Goal: Task Accomplishment & Management: Manage account settings

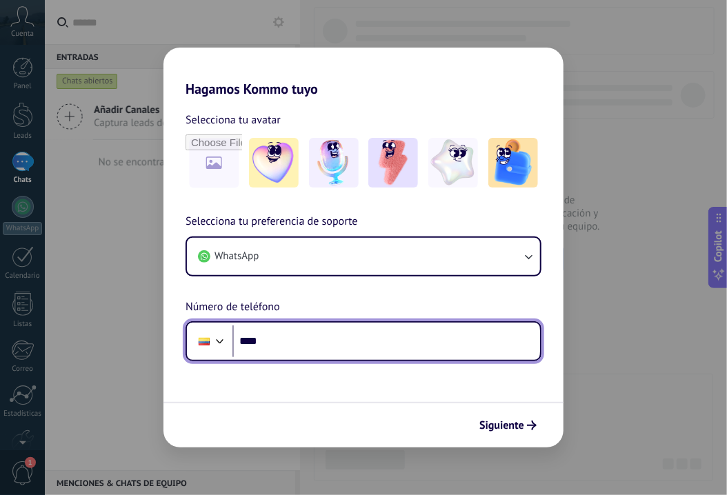
click at [325, 332] on input "****" at bounding box center [386, 342] width 308 height 32
type input "**********"
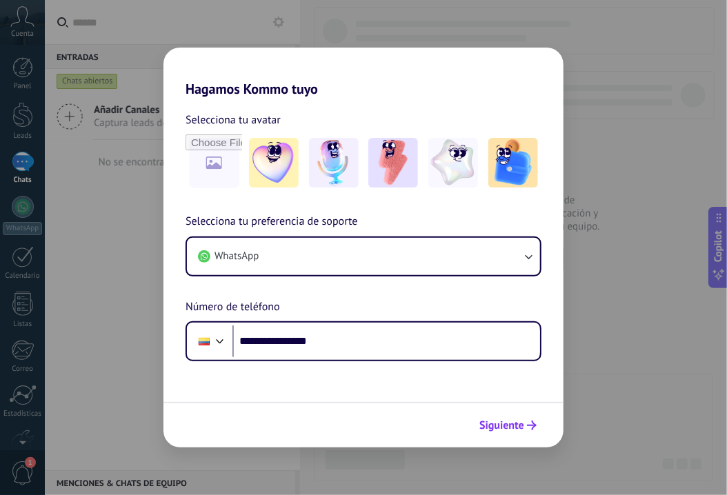
click at [510, 426] on span "Siguiente" at bounding box center [501, 426] width 45 height 10
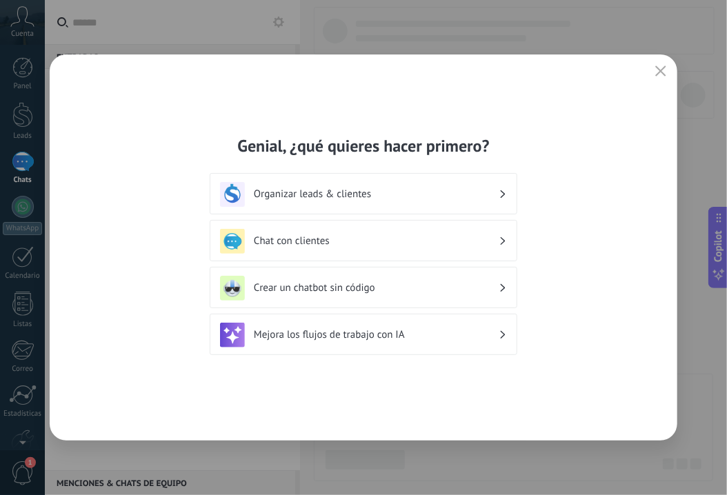
click at [350, 192] on h3 "Organizar leads & clientes" at bounding box center [376, 194] width 245 height 13
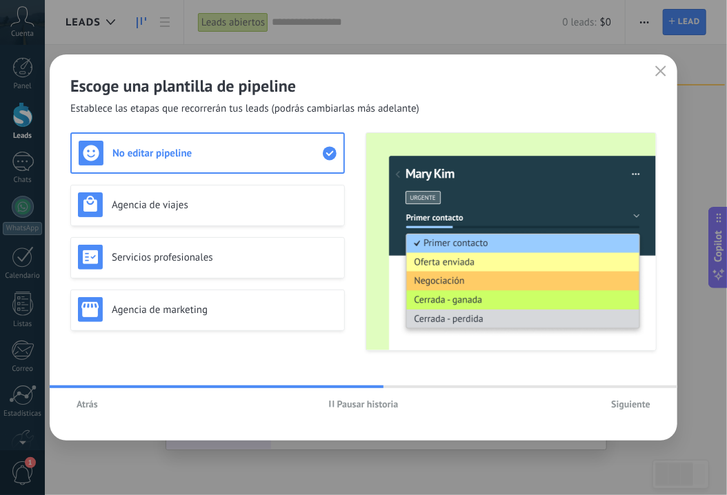
click at [635, 402] on span "Siguiente" at bounding box center [630, 404] width 39 height 10
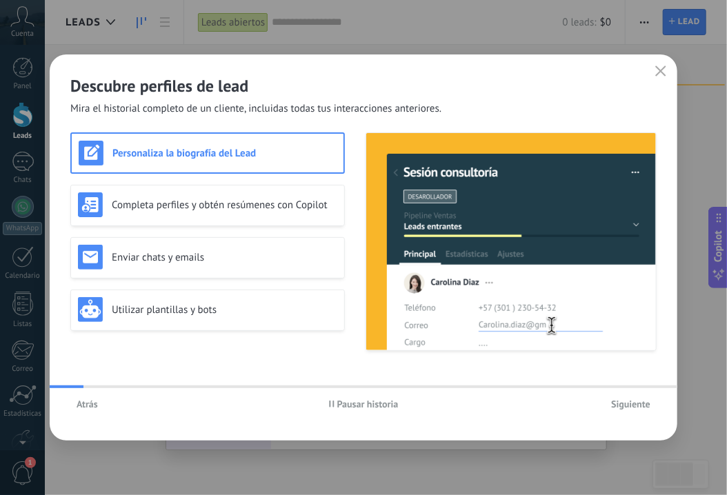
click at [635, 402] on span "Siguiente" at bounding box center [630, 404] width 39 height 10
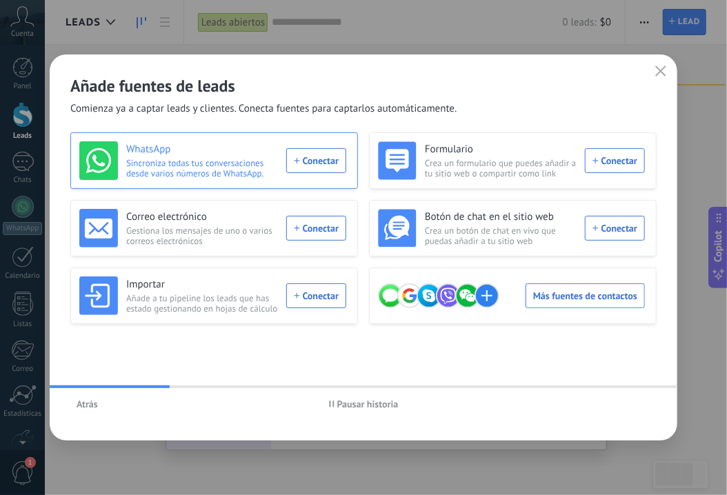
click at [314, 155] on div "WhatsApp Sincroniza todas tus conversaciones desde varios números de WhatsApp. …" at bounding box center [212, 160] width 267 height 39
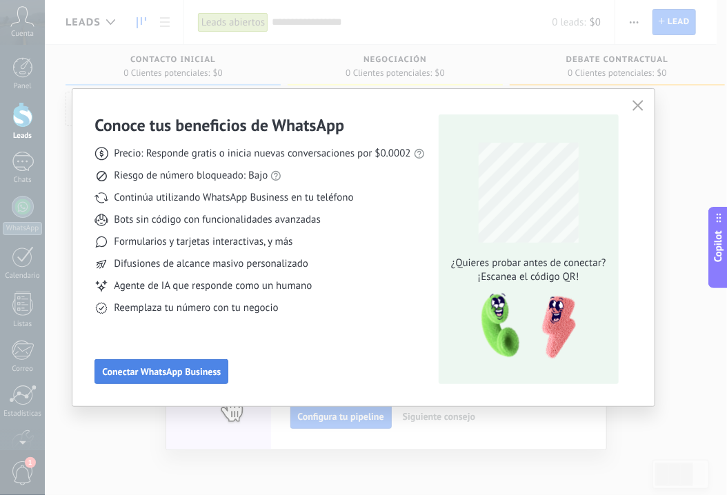
click at [183, 368] on span "Conectar WhatsApp Business" at bounding box center [161, 372] width 119 height 10
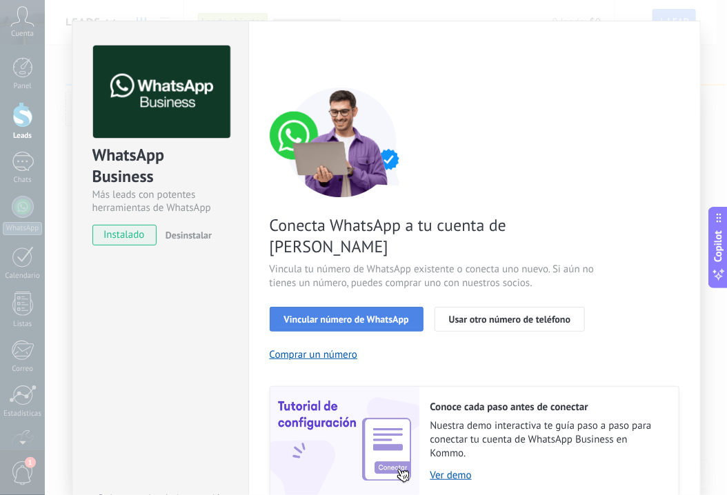
click at [351, 315] on span "Vincular número de WhatsApp" at bounding box center [346, 320] width 125 height 10
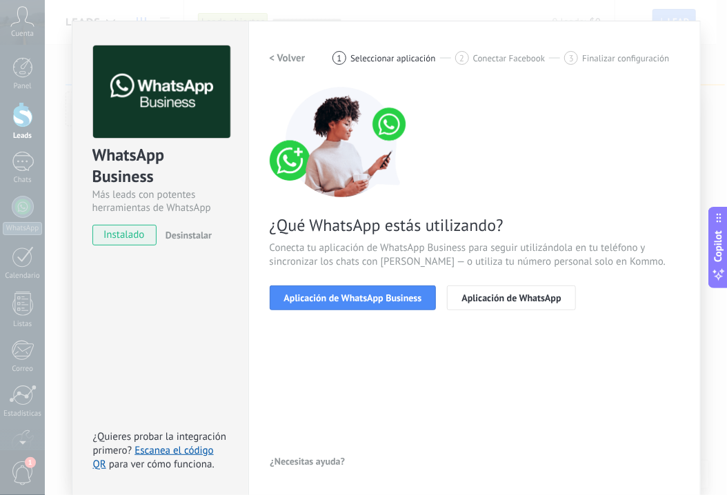
click at [351, 301] on span "Aplicación de WhatsApp Business" at bounding box center [353, 298] width 138 height 10
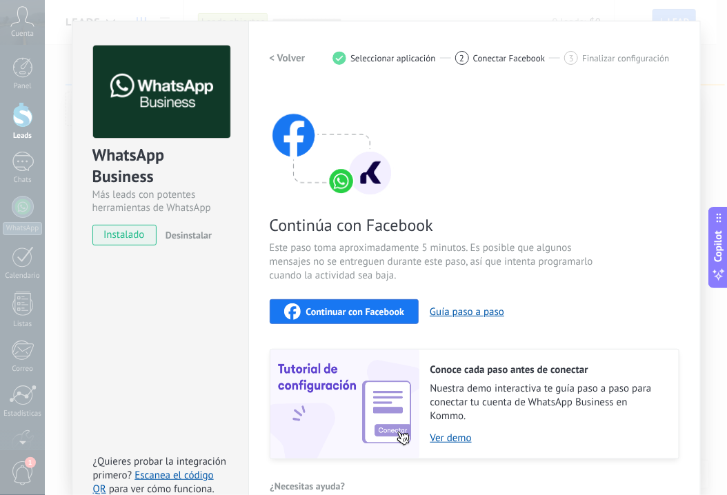
click at [355, 315] on span "Continuar con Facebook" at bounding box center [355, 312] width 99 height 10
click at [461, 312] on button "Guía paso a paso" at bounding box center [467, 312] width 74 height 13
click at [339, 315] on span "Continuar con Facebook" at bounding box center [355, 312] width 99 height 10
click at [127, 194] on div "Más leads con potentes herramientas de WhatsApp" at bounding box center [160, 201] width 136 height 26
click at [23, 21] on div "Conoce tus beneficios de WhatsApp Precio: Responde gratis o inicia nuevas conve…" at bounding box center [363, 247] width 727 height 495
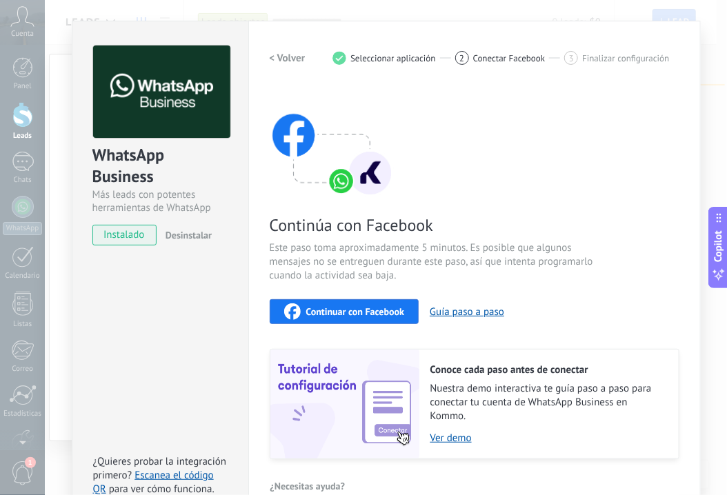
click at [150, 70] on img at bounding box center [161, 92] width 137 height 93
click at [137, 232] on span "instalado" at bounding box center [124, 235] width 63 height 21
click at [186, 226] on button "Desinstalar" at bounding box center [186, 235] width 52 height 21
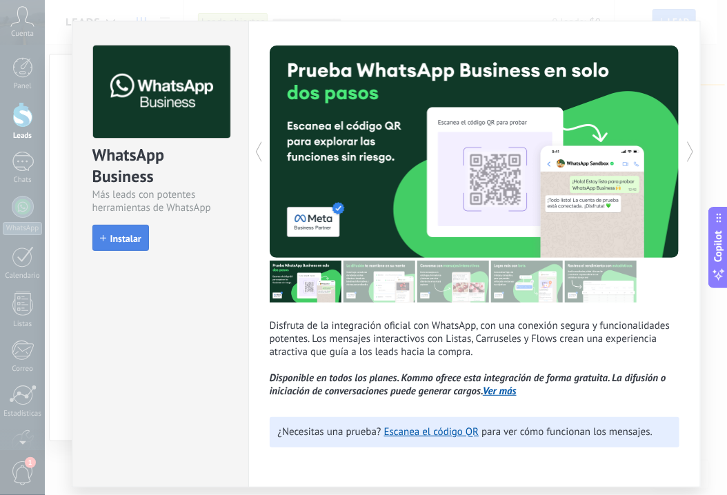
click at [128, 240] on span "Instalar" at bounding box center [125, 239] width 31 height 10
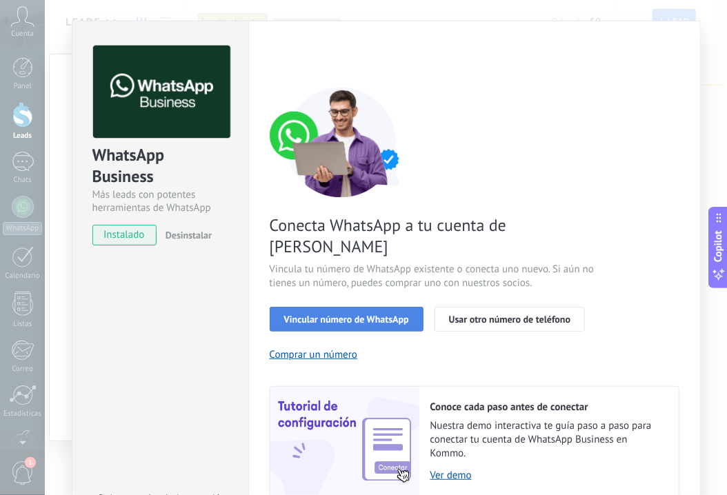
click at [372, 315] on span "Vincular número de WhatsApp" at bounding box center [346, 320] width 125 height 10
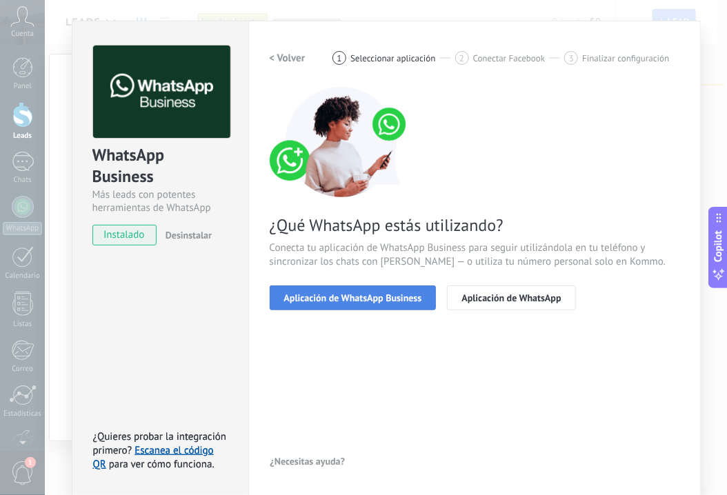
click at [395, 303] on button "Aplicación de WhatsApp Business" at bounding box center [353, 298] width 167 height 25
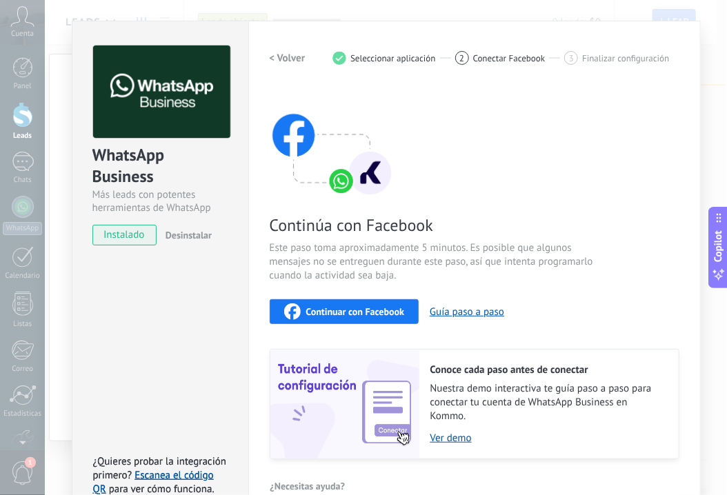
click at [353, 318] on div "Continuar con Facebook" at bounding box center [344, 311] width 121 height 17
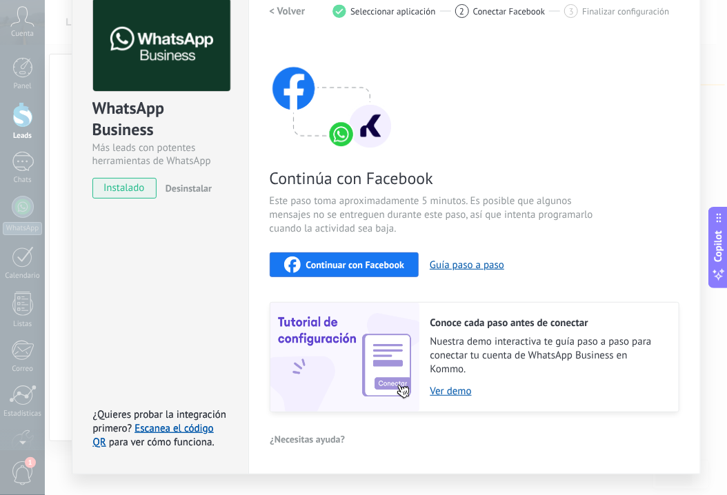
scroll to position [46, 0]
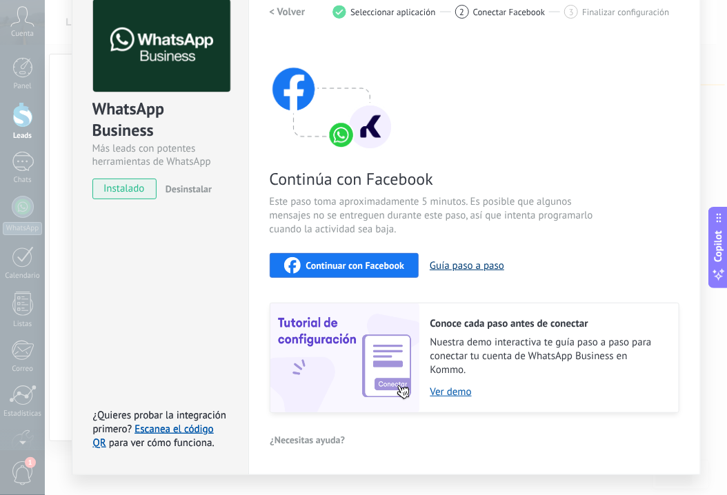
click at [447, 265] on button "Guía paso a paso" at bounding box center [467, 265] width 74 height 13
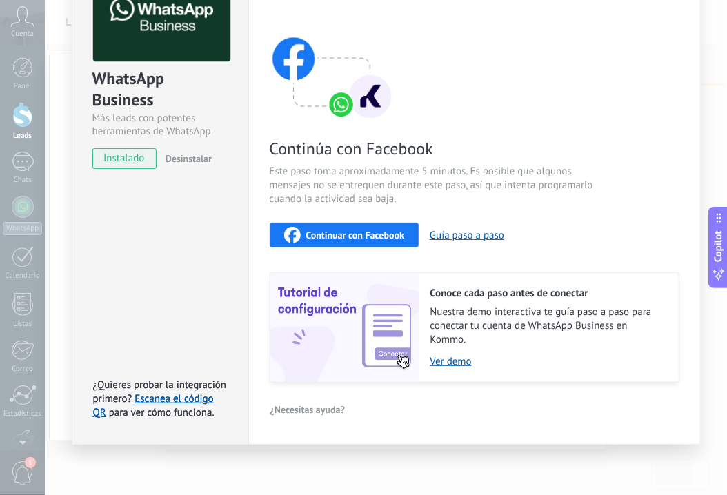
scroll to position [0, 0]
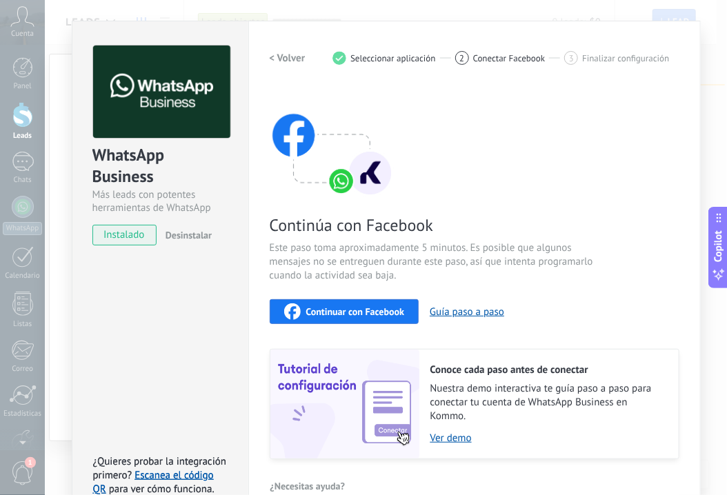
click at [697, 164] on div "Configuraciones Autorizaciones This tab logs the users who have granted integra…" at bounding box center [474, 271] width 452 height 501
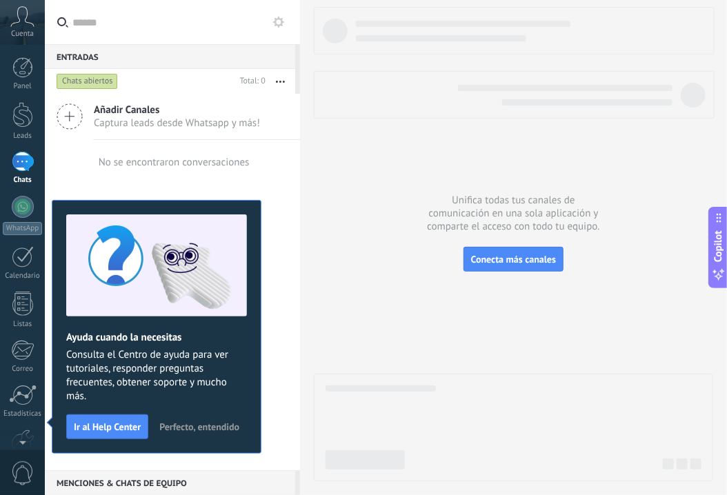
click at [19, 17] on icon at bounding box center [22, 16] width 24 height 21
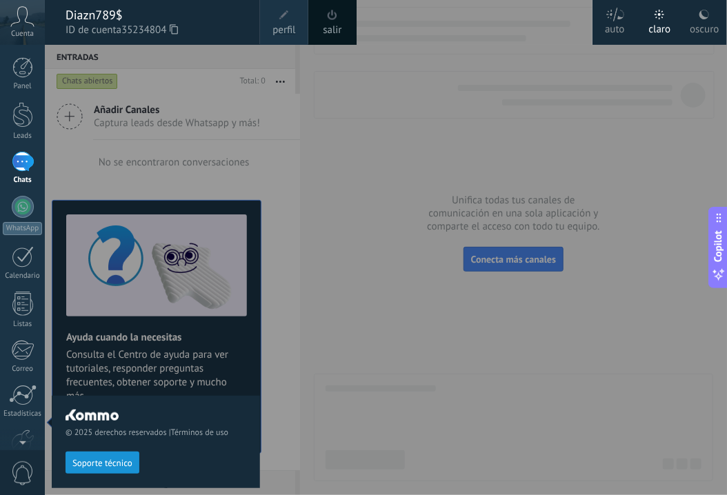
click at [112, 19] on div "Diazn789$" at bounding box center [156, 15] width 181 height 15
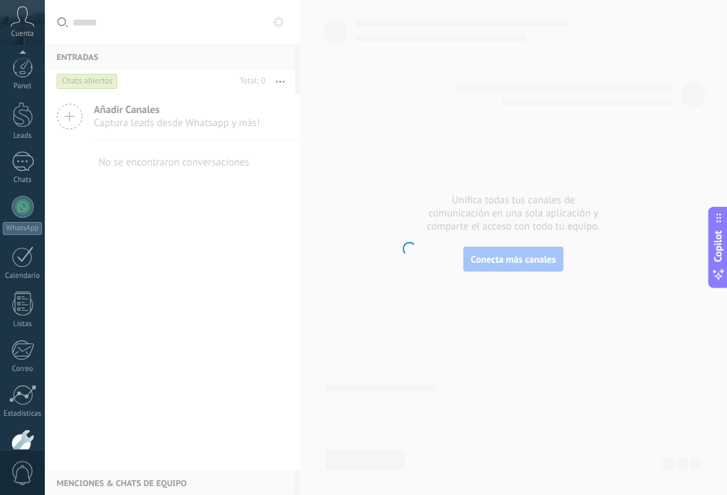
scroll to position [77, 0]
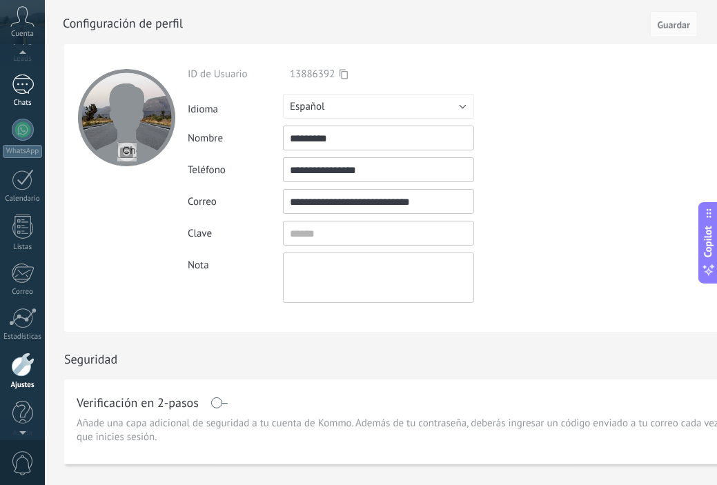
click at [20, 81] on div at bounding box center [23, 84] width 22 height 20
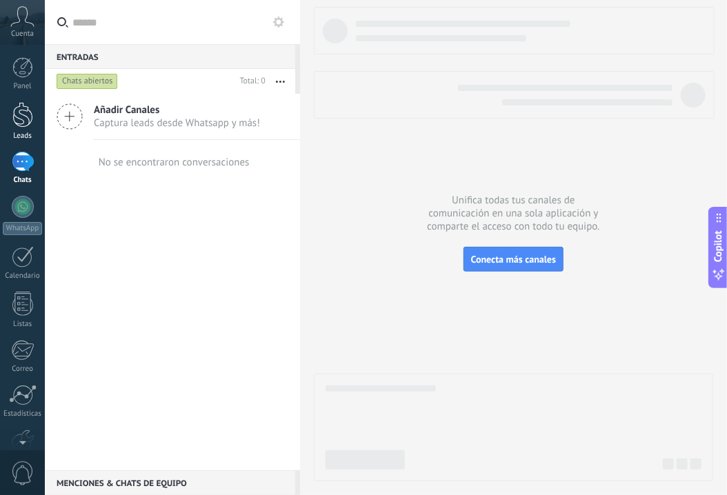
click at [21, 128] on link "Leads" at bounding box center [22, 121] width 45 height 39
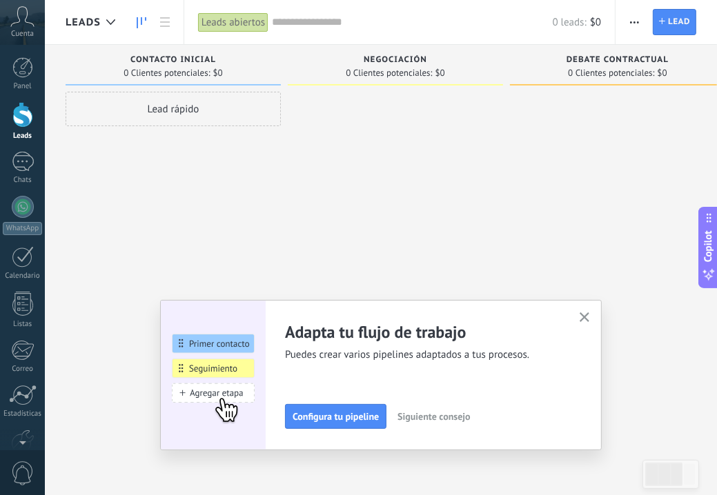
click at [585, 321] on icon "button" at bounding box center [584, 317] width 10 height 10
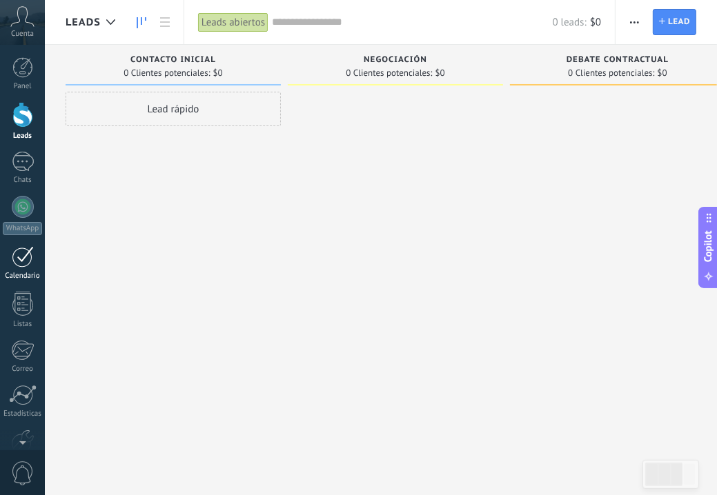
click at [4, 268] on link "Calendario" at bounding box center [22, 263] width 45 height 34
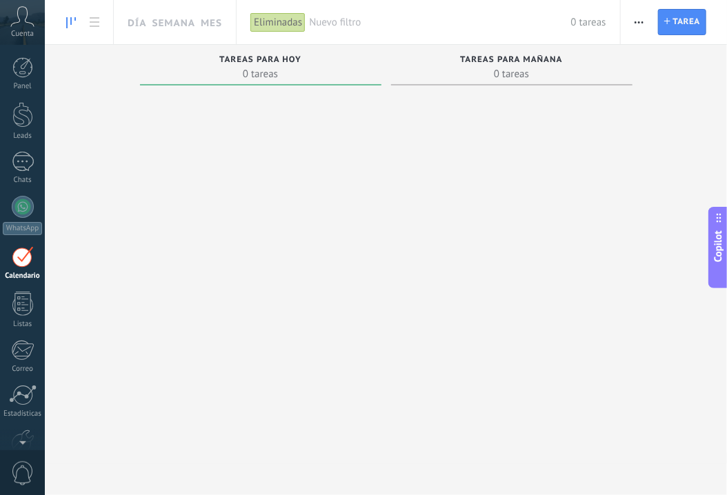
click at [30, 37] on span "Cuenta" at bounding box center [22, 34] width 23 height 9
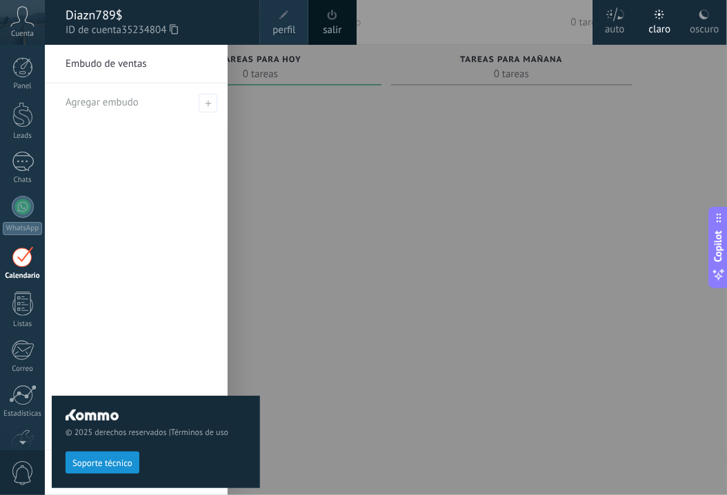
click at [82, 27] on span "ID de cuenta 35234804" at bounding box center [156, 30] width 181 height 15
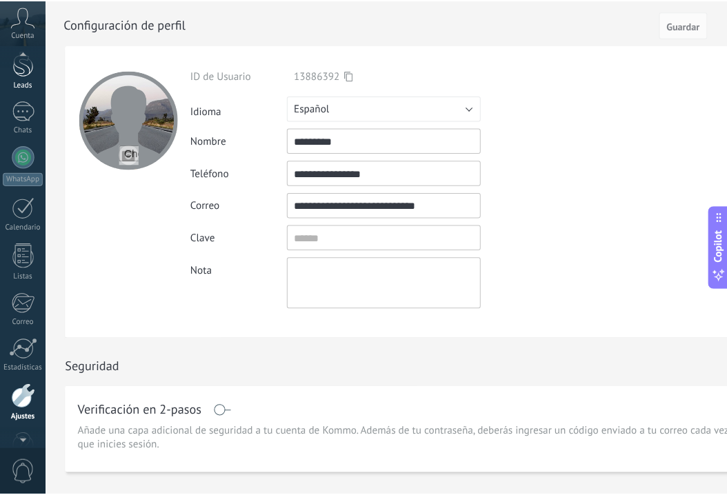
scroll to position [51, 0]
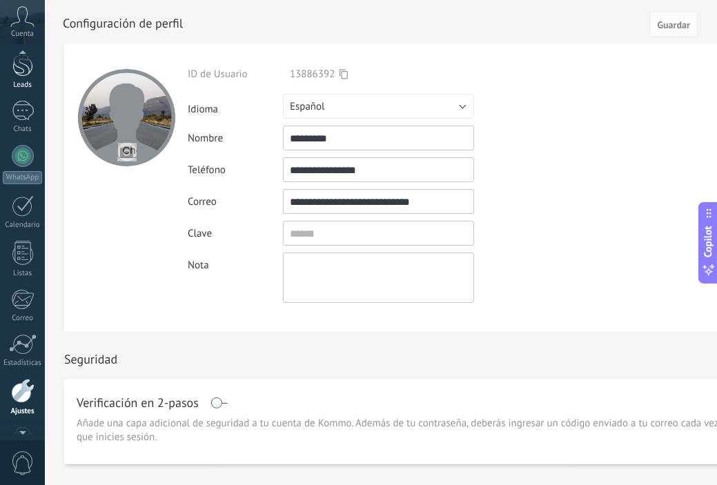
click at [21, 76] on link "Leads" at bounding box center [22, 70] width 45 height 39
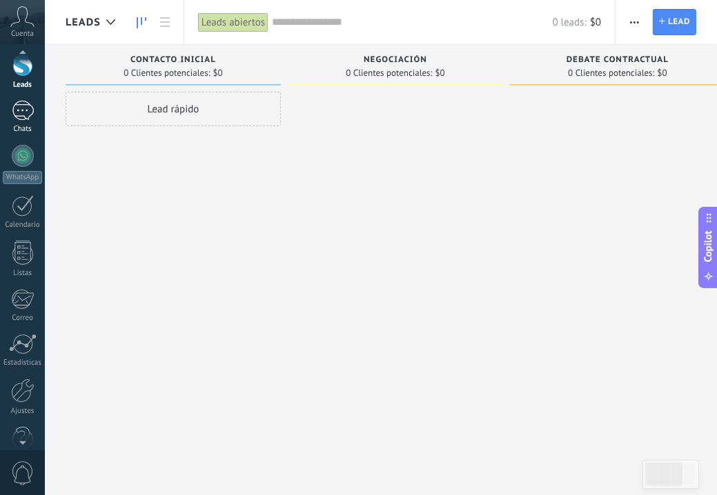
click at [28, 108] on div at bounding box center [23, 111] width 22 height 20
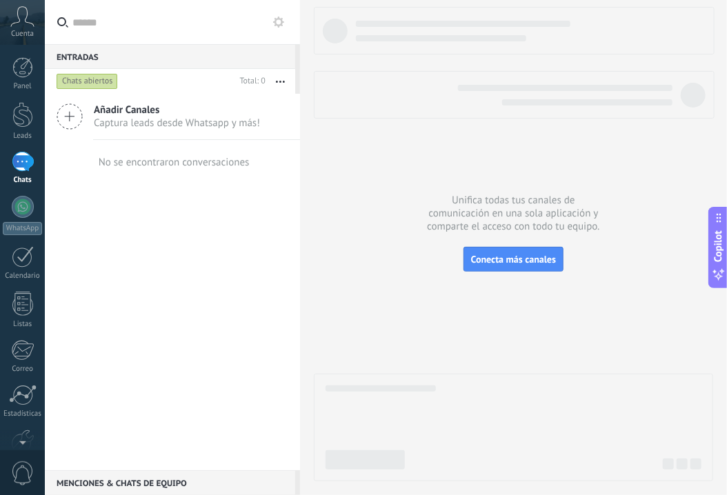
click at [20, 33] on span "Cuenta" at bounding box center [22, 34] width 23 height 9
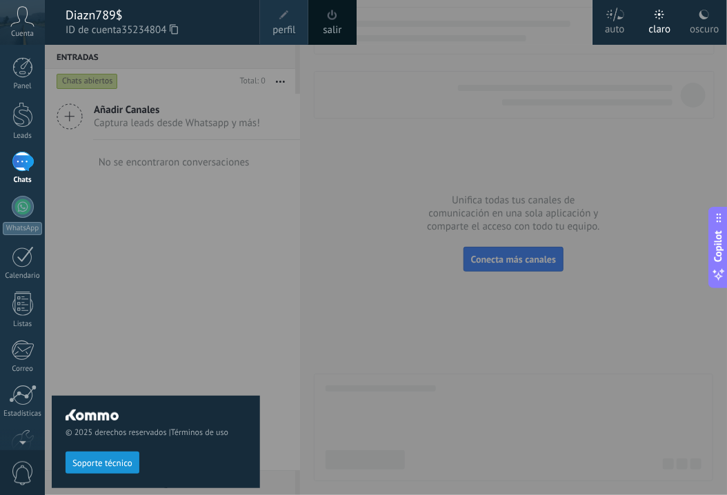
click at [20, 33] on span "Cuenta" at bounding box center [22, 34] width 23 height 9
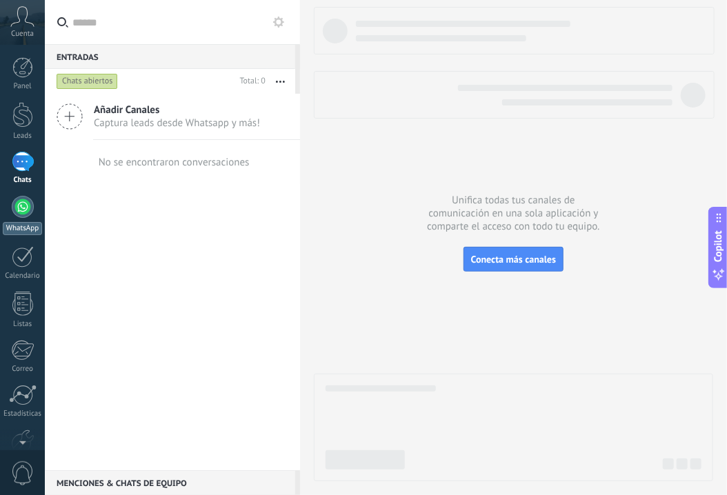
click at [33, 203] on link "WhatsApp" at bounding box center [22, 215] width 45 height 39
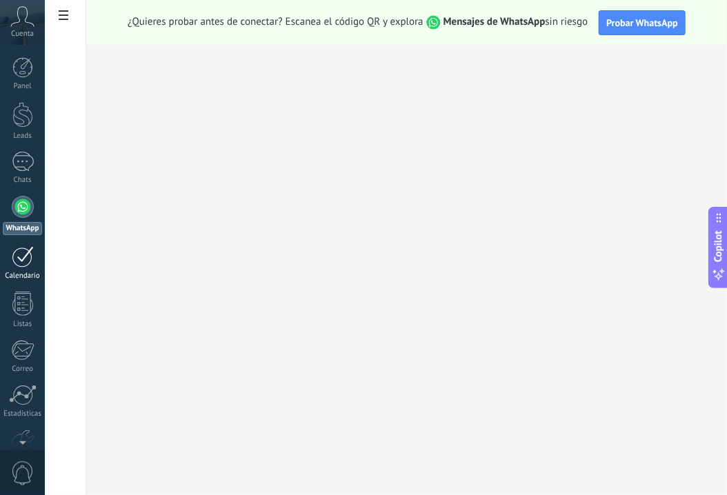
click at [29, 273] on div "Calendario" at bounding box center [23, 276] width 40 height 9
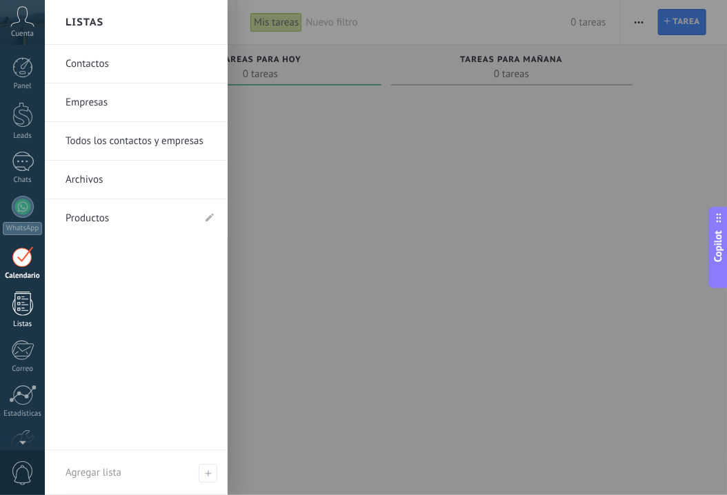
click at [22, 299] on div at bounding box center [22, 304] width 21 height 24
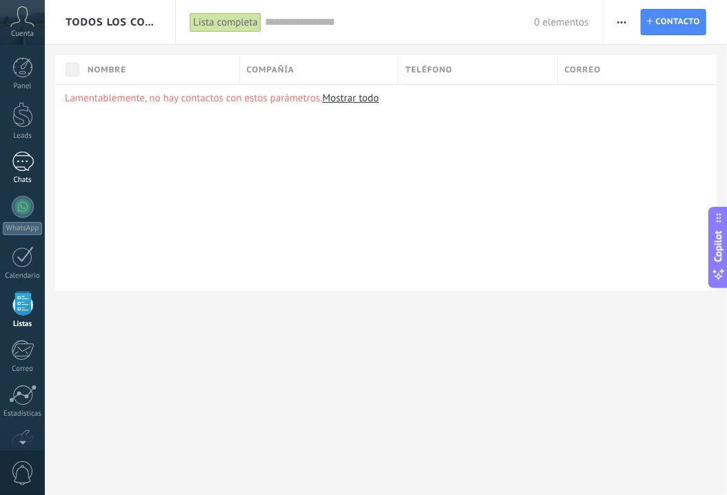
click at [24, 162] on div at bounding box center [23, 162] width 22 height 20
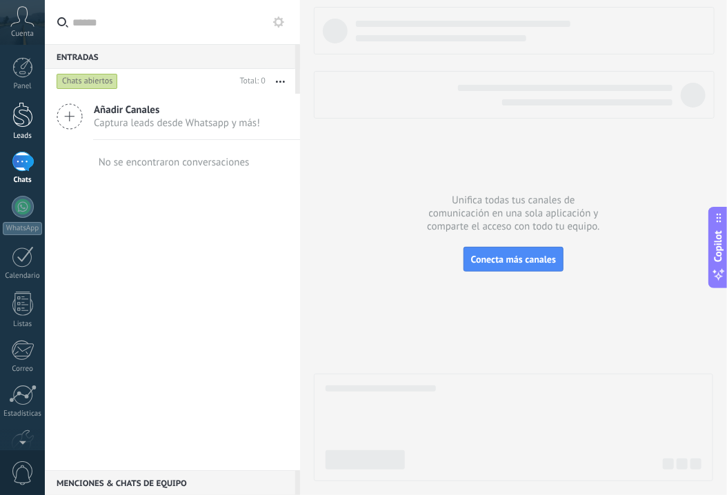
click at [31, 114] on div at bounding box center [22, 115] width 21 height 26
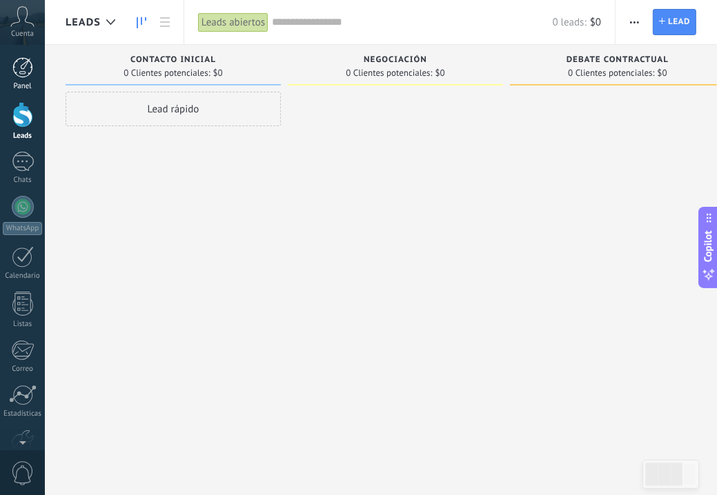
click at [21, 63] on div at bounding box center [22, 67] width 21 height 21
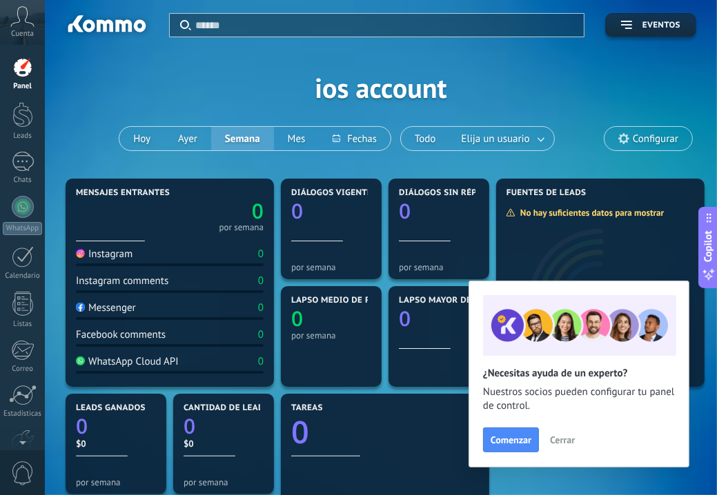
click at [17, 21] on icon at bounding box center [22, 16] width 24 height 21
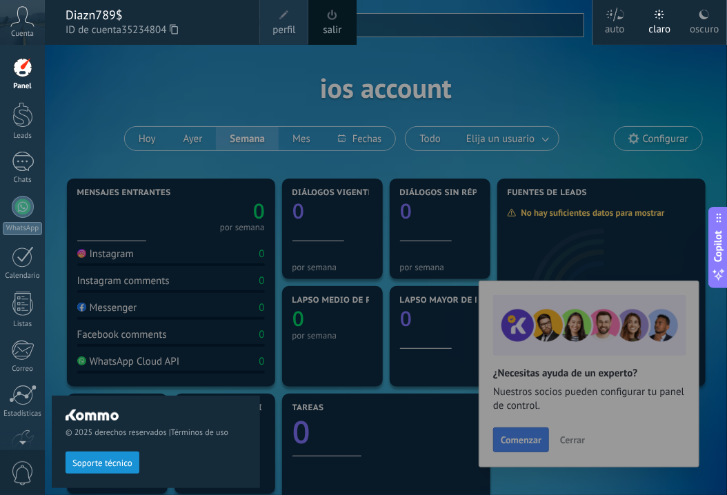
click at [17, 21] on icon at bounding box center [22, 16] width 24 height 21
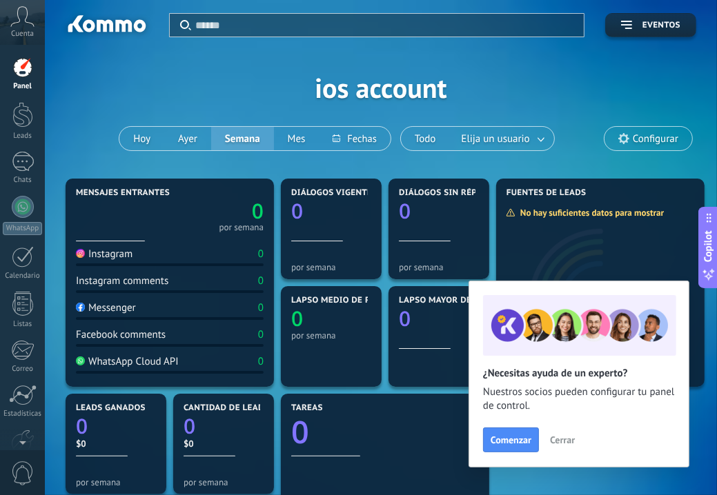
click at [565, 438] on span "Cerrar" at bounding box center [562, 440] width 25 height 10
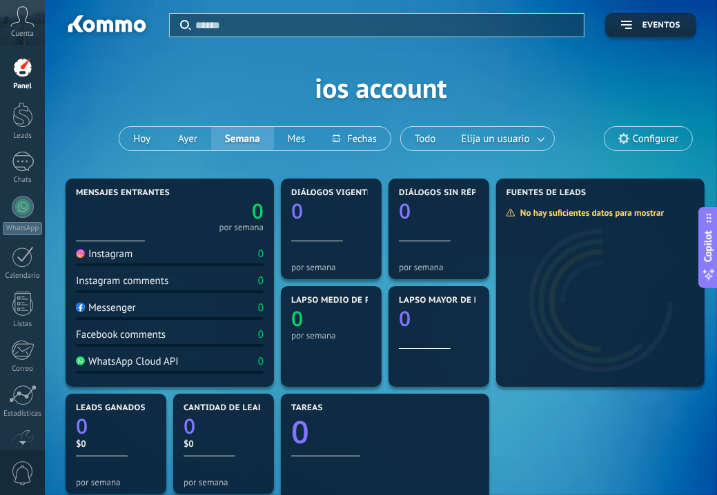
click at [35, 16] on div "Cuenta" at bounding box center [22, 22] width 45 height 45
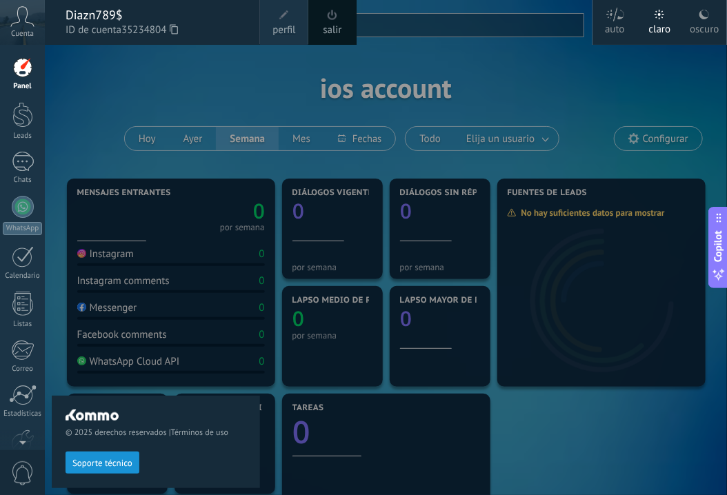
click at [29, 76] on div at bounding box center [22, 67] width 21 height 21
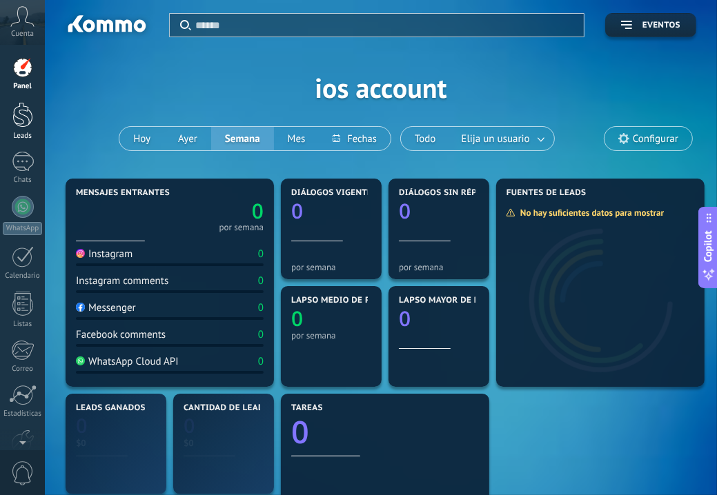
click at [21, 119] on div at bounding box center [22, 115] width 21 height 26
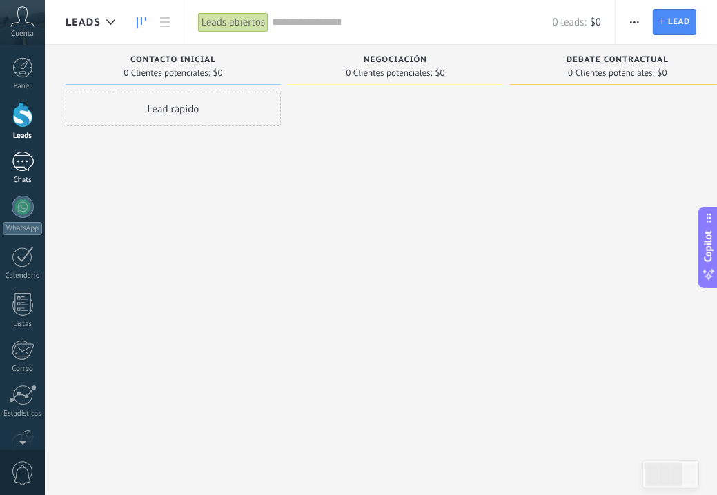
click at [36, 163] on link "Chats" at bounding box center [22, 168] width 45 height 33
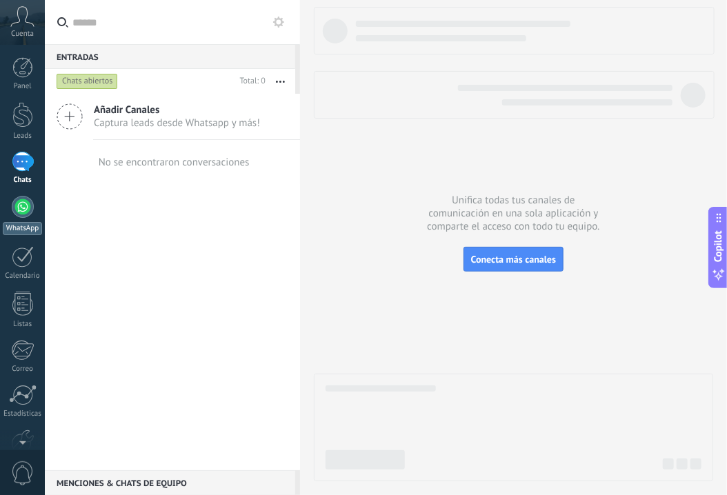
click at [22, 213] on div at bounding box center [23, 207] width 22 height 22
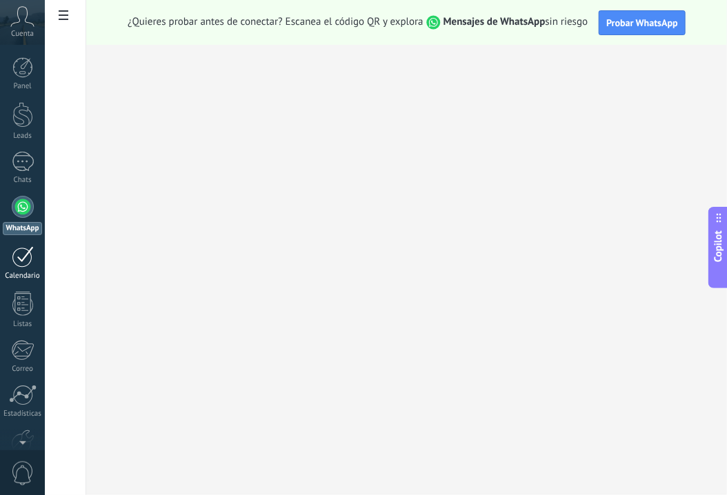
click at [21, 261] on div at bounding box center [23, 256] width 22 height 21
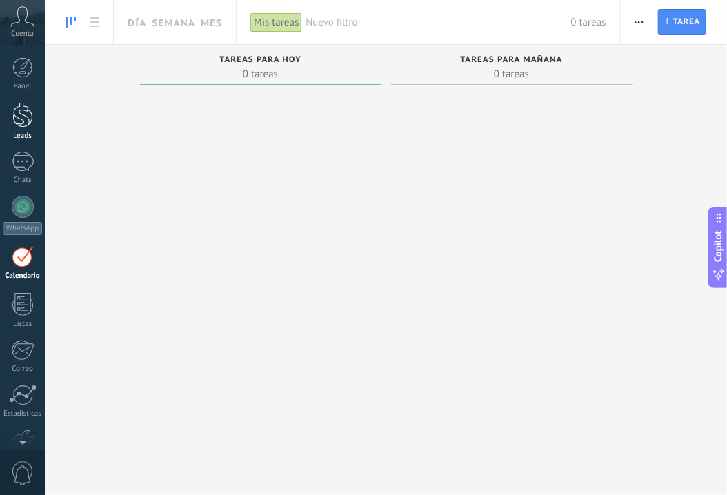
click at [22, 120] on div at bounding box center [22, 115] width 21 height 26
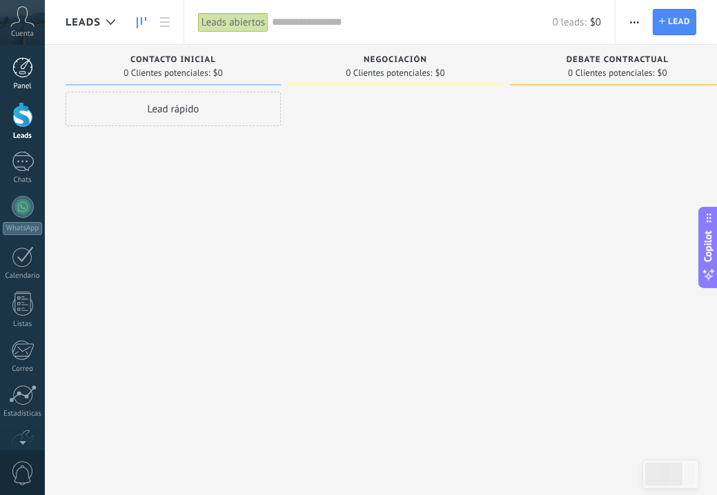
click at [19, 67] on div at bounding box center [22, 67] width 21 height 21
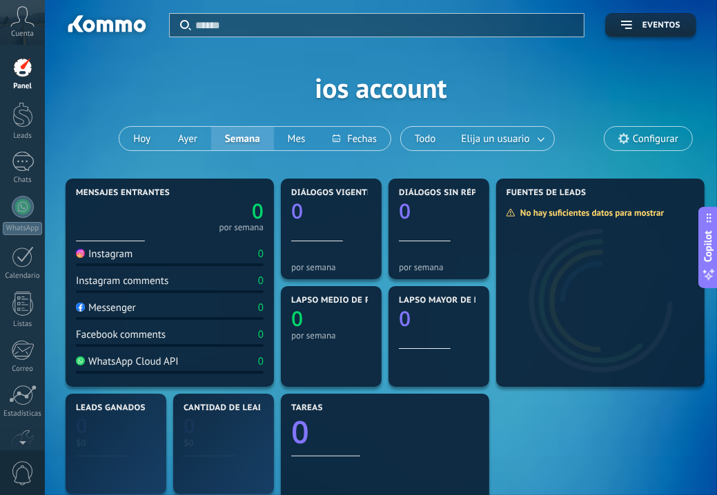
click at [24, 26] on icon at bounding box center [22, 16] width 24 height 21
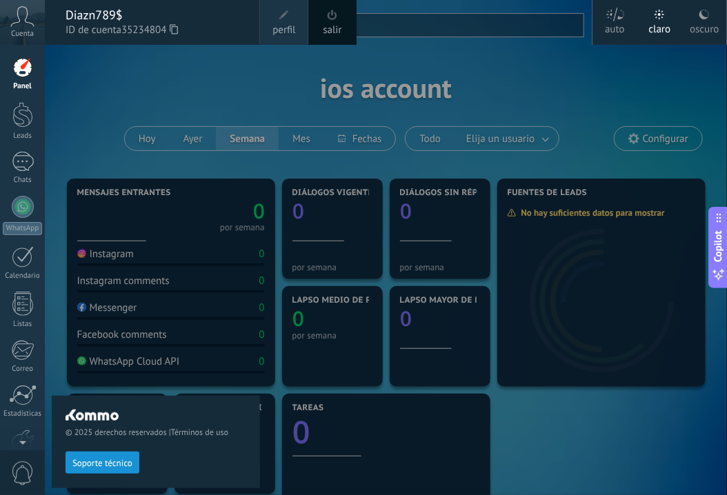
click at [24, 26] on icon at bounding box center [22, 16] width 24 height 21
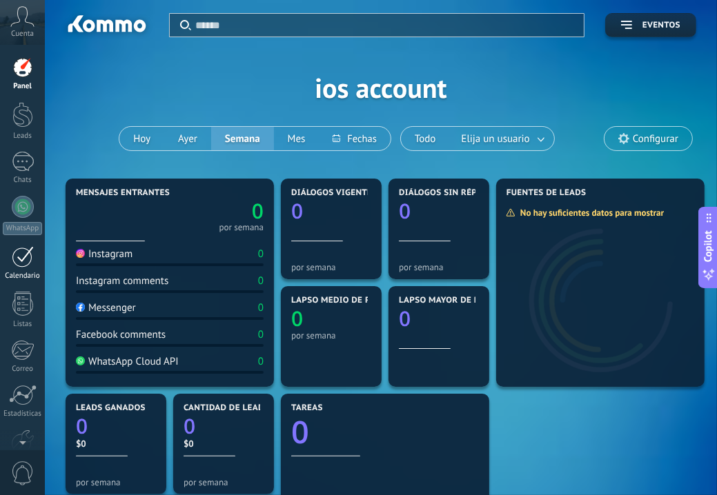
click at [32, 267] on link "Calendario" at bounding box center [22, 263] width 45 height 34
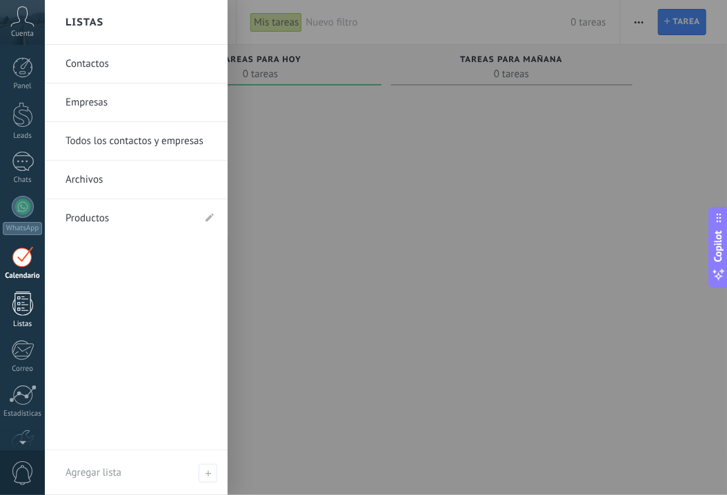
click at [21, 294] on div at bounding box center [22, 304] width 21 height 24
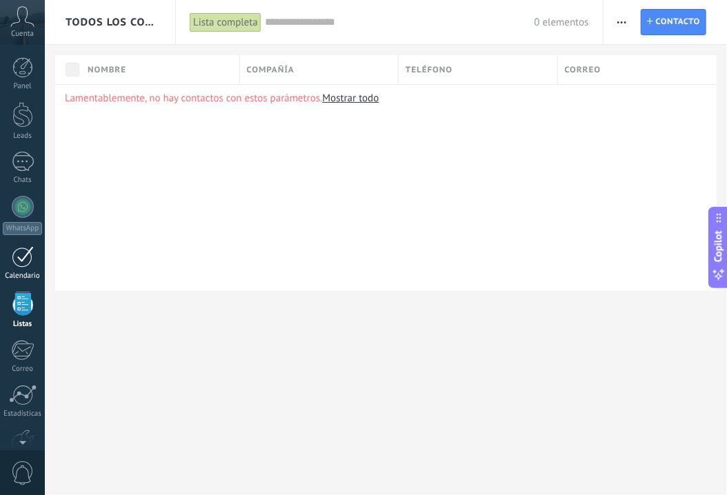
click at [19, 261] on div at bounding box center [23, 256] width 22 height 21
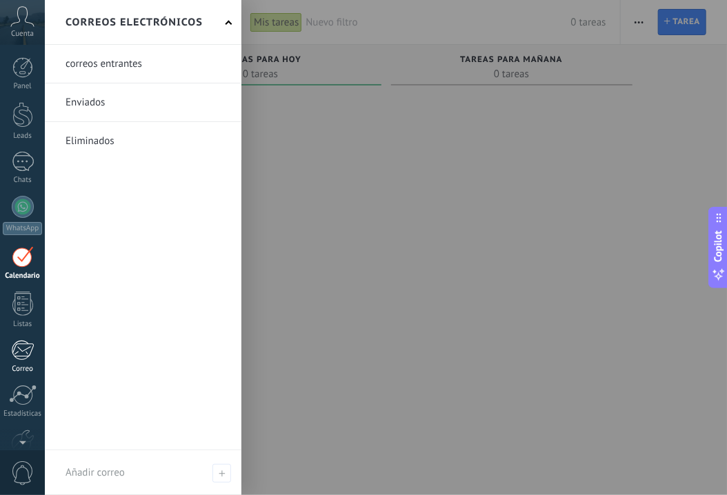
click at [26, 348] on div at bounding box center [22, 350] width 23 height 21
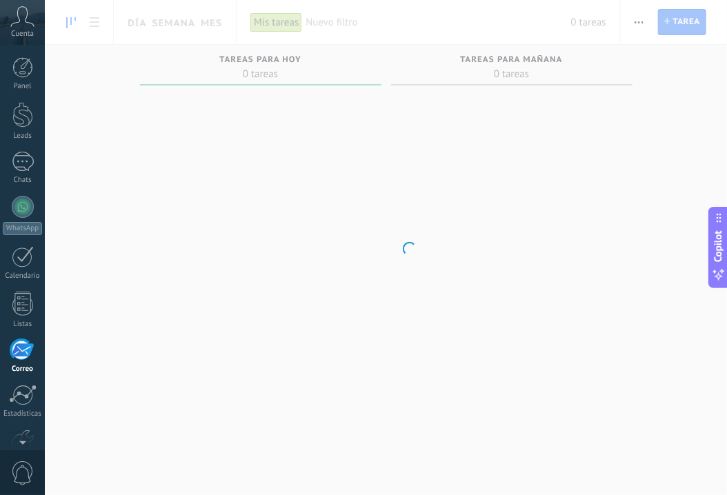
scroll to position [77, 0]
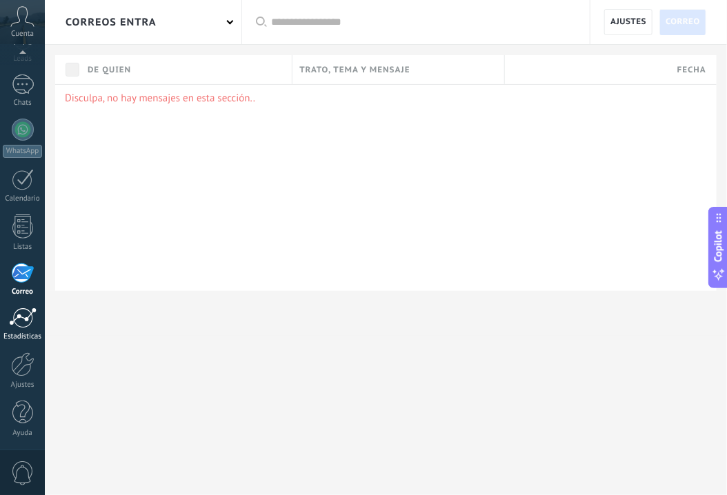
click at [23, 319] on div at bounding box center [23, 318] width 28 height 21
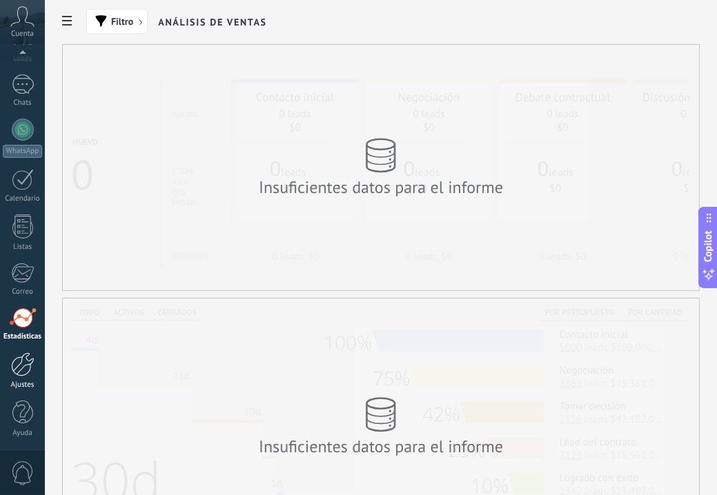
click at [32, 361] on div at bounding box center [22, 364] width 23 height 24
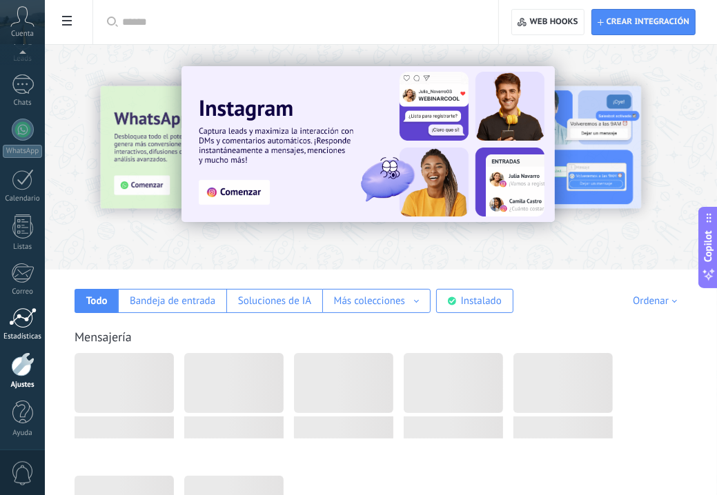
click at [26, 319] on div at bounding box center [23, 318] width 28 height 21
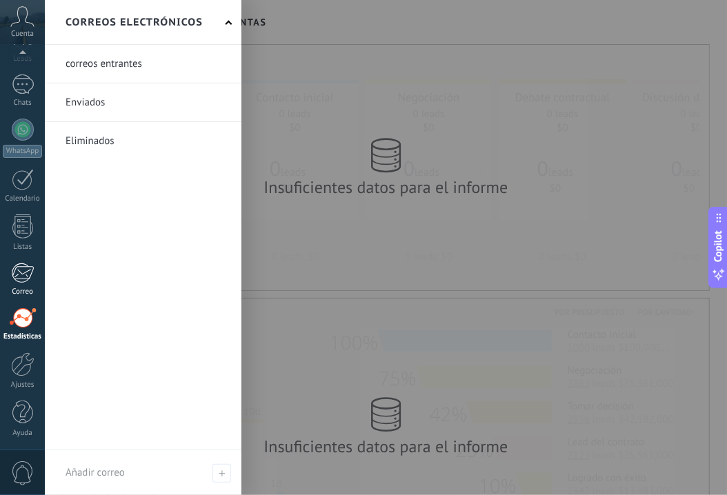
click at [21, 268] on div at bounding box center [22, 273] width 23 height 21
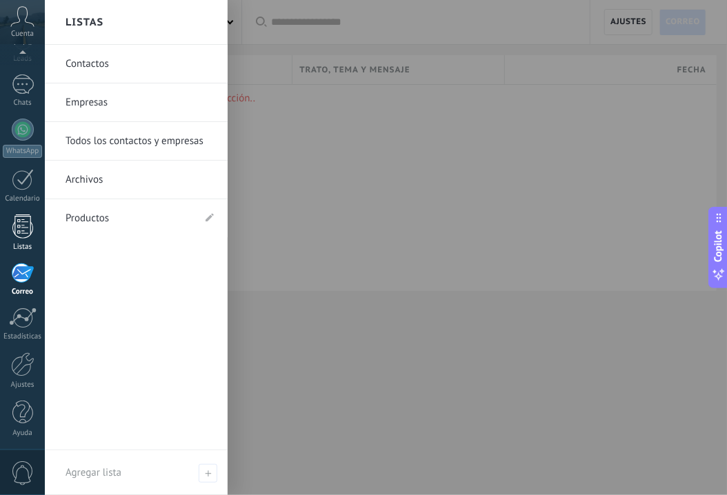
click at [14, 232] on div at bounding box center [22, 227] width 21 height 24
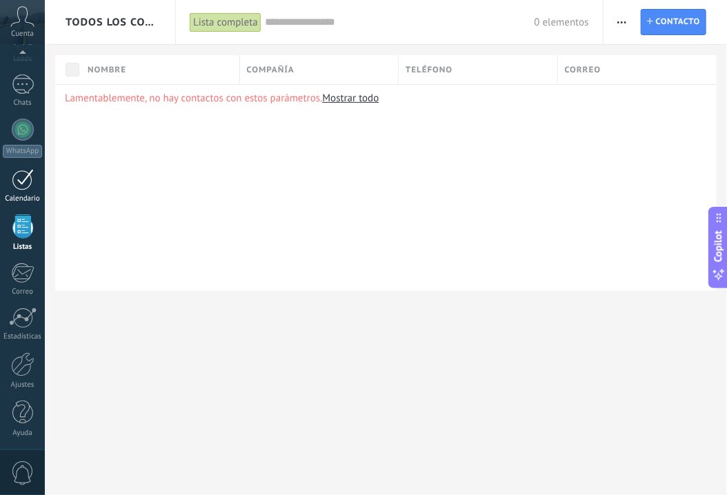
click at [20, 179] on div at bounding box center [23, 179] width 22 height 21
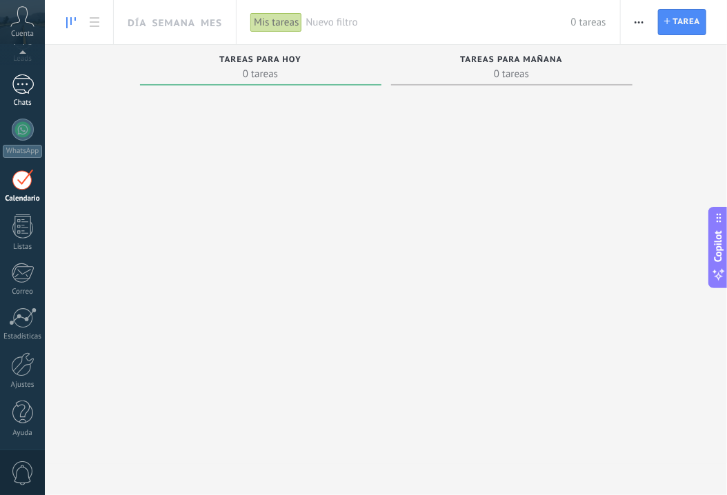
click at [18, 93] on div at bounding box center [23, 84] width 22 height 20
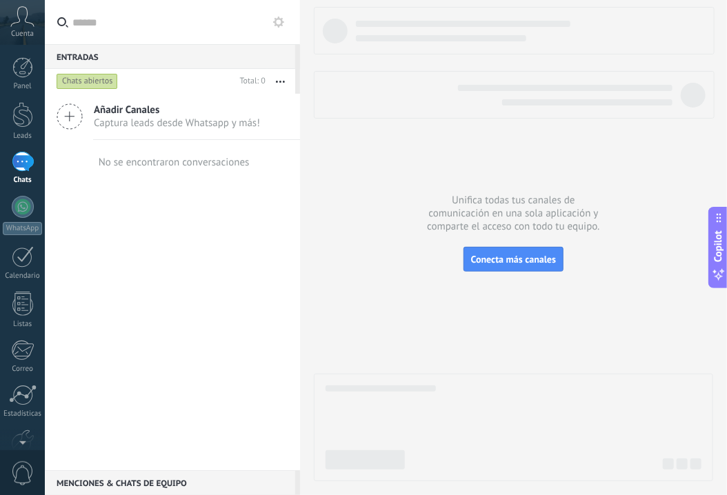
click at [17, 17] on icon at bounding box center [22, 16] width 24 height 21
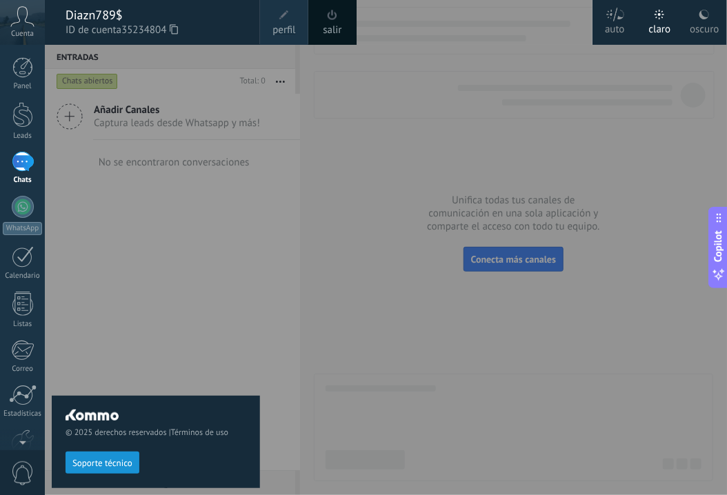
click at [17, 17] on icon at bounding box center [22, 16] width 24 height 21
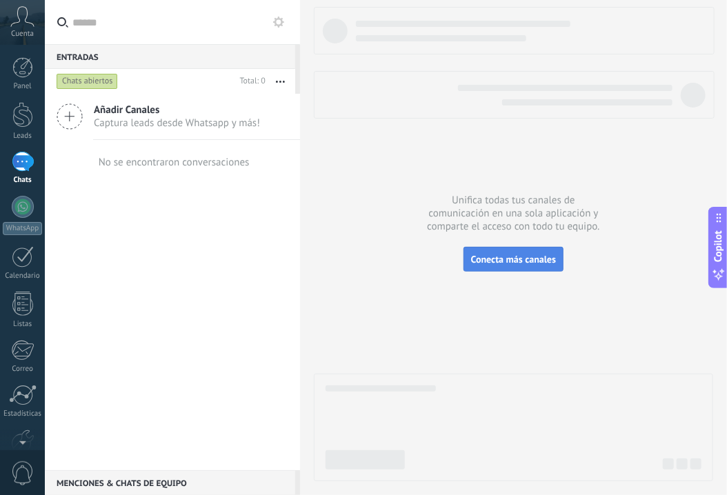
click at [512, 267] on button "Conecta más canales" at bounding box center [513, 259] width 100 height 25
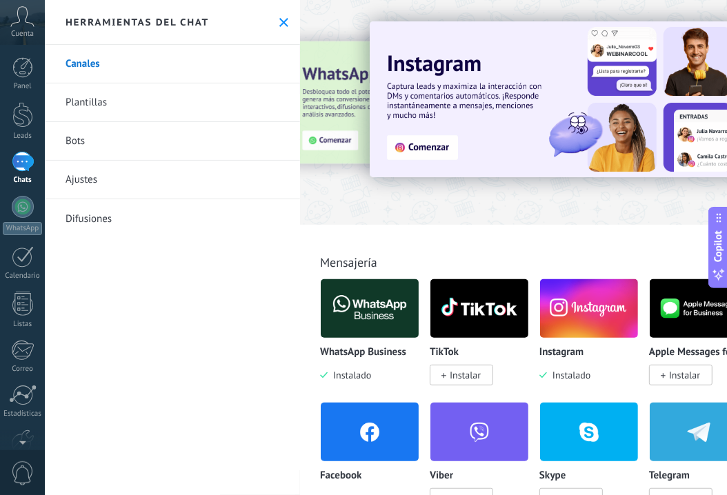
click at [98, 106] on link "Plantillas" at bounding box center [172, 102] width 255 height 39
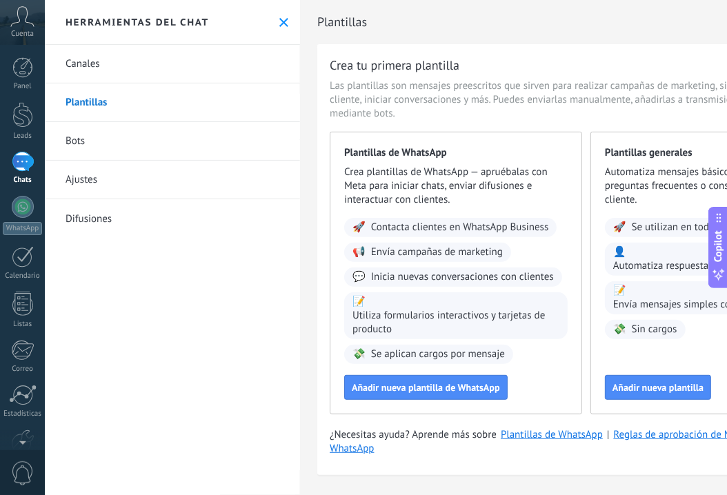
click at [95, 61] on link "Canales" at bounding box center [172, 64] width 255 height 39
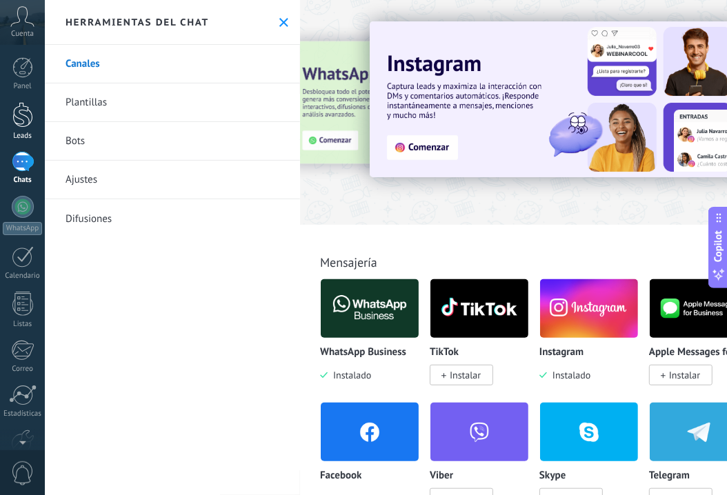
click at [18, 122] on div at bounding box center [22, 115] width 21 height 26
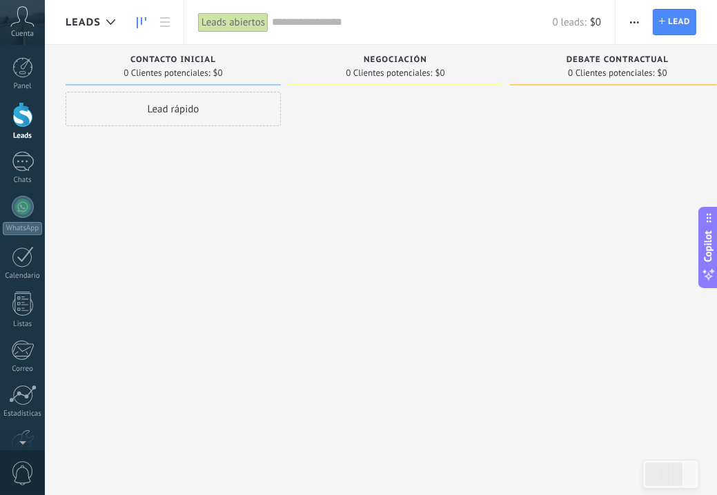
click at [18, 30] on span "Cuenta" at bounding box center [22, 34] width 23 height 9
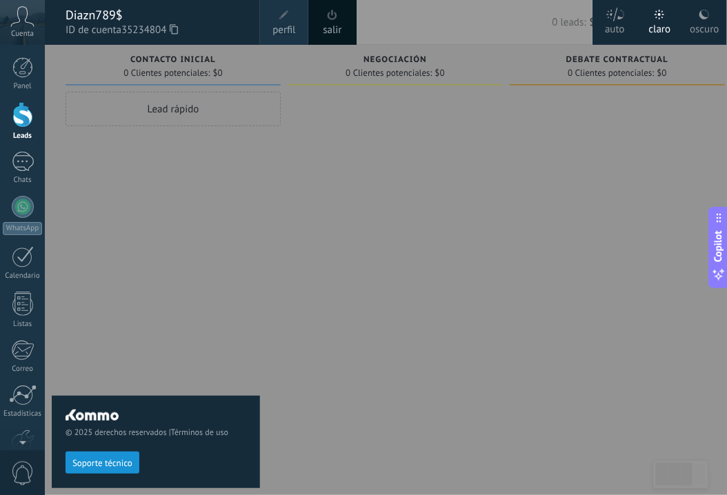
click at [110, 34] on span "ID de cuenta 35234804" at bounding box center [156, 30] width 181 height 15
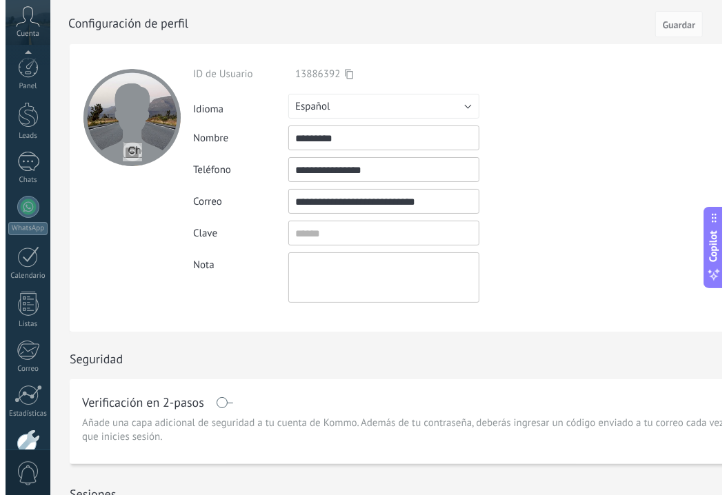
scroll to position [88, 0]
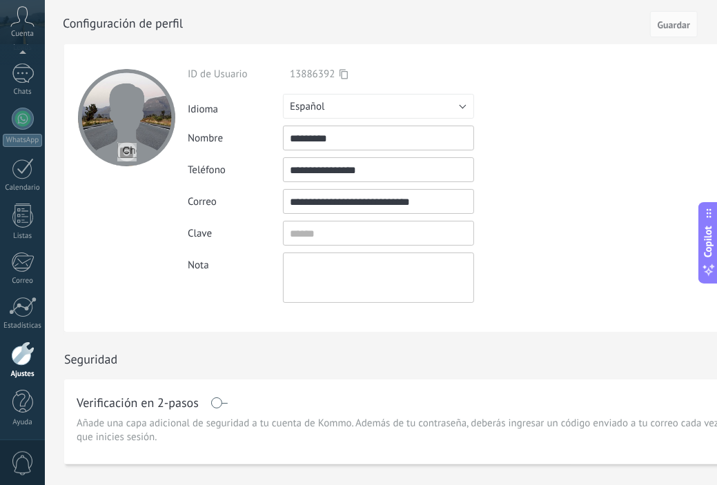
click at [24, 30] on span "Cuenta" at bounding box center [22, 34] width 23 height 9
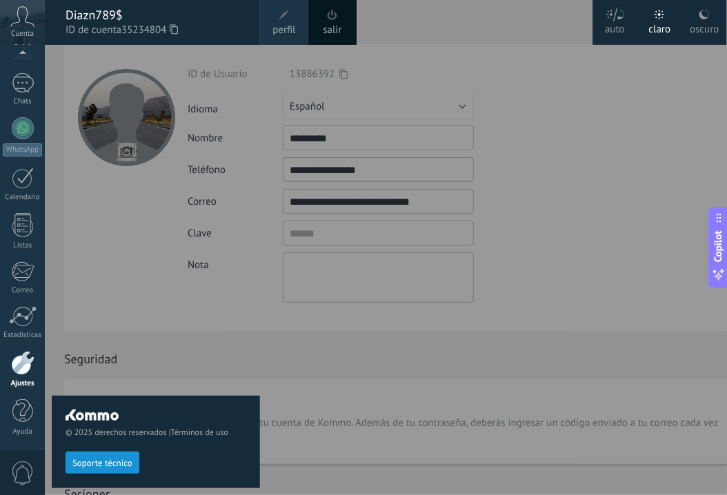
scroll to position [77, 0]
click at [16, 72] on div "Panel Leads Chats WhatsApp Clientes" at bounding box center [22, 216] width 45 height 472
click at [25, 79] on div at bounding box center [23, 84] width 22 height 20
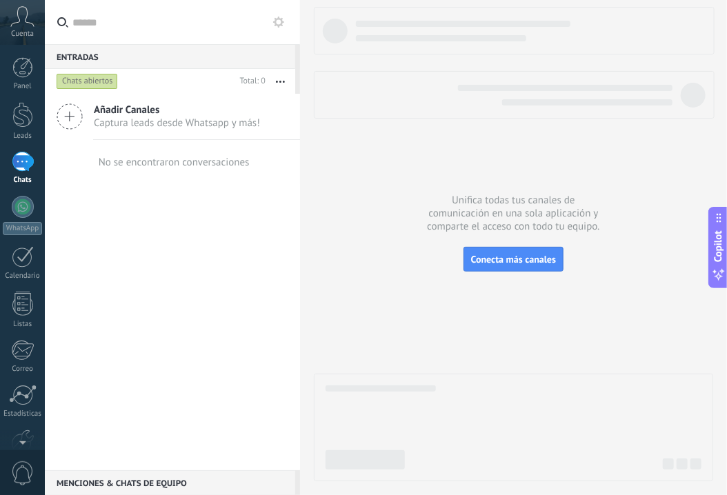
click at [21, 17] on icon at bounding box center [22, 16] width 24 height 21
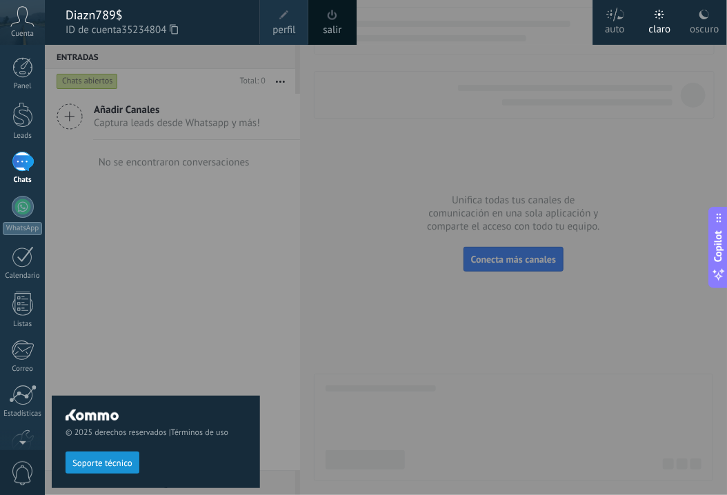
click at [85, 17] on div "Diazn789$" at bounding box center [156, 15] width 181 height 15
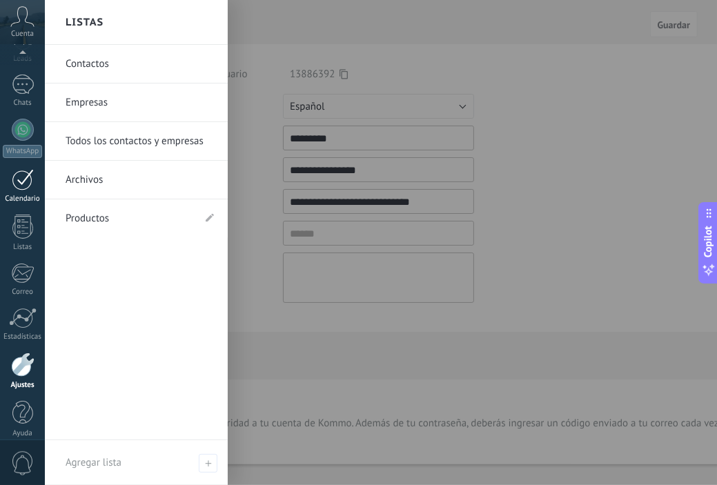
scroll to position [88, 0]
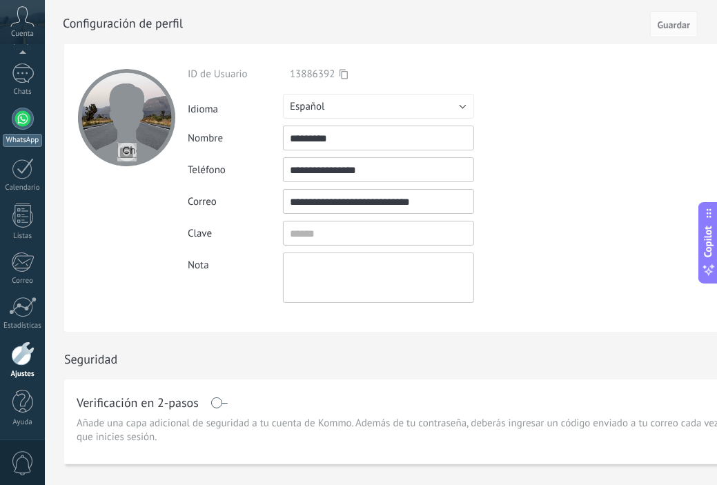
click at [21, 137] on div "WhatsApp" at bounding box center [22, 140] width 39 height 13
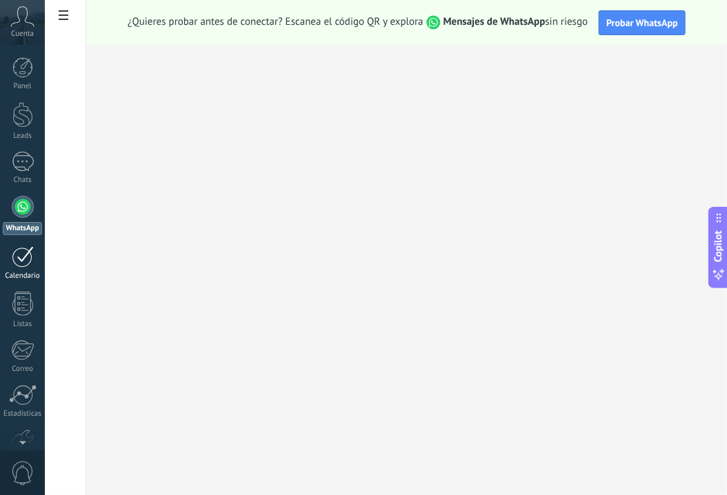
click at [33, 268] on link "Calendario" at bounding box center [22, 263] width 45 height 34
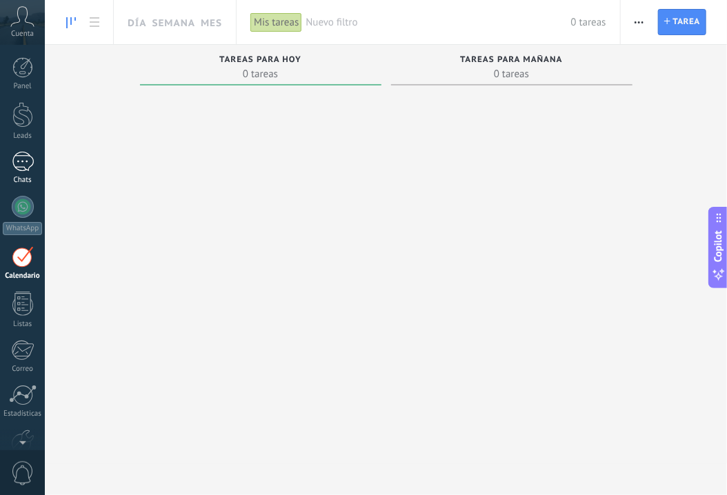
click at [21, 169] on div at bounding box center [23, 162] width 22 height 20
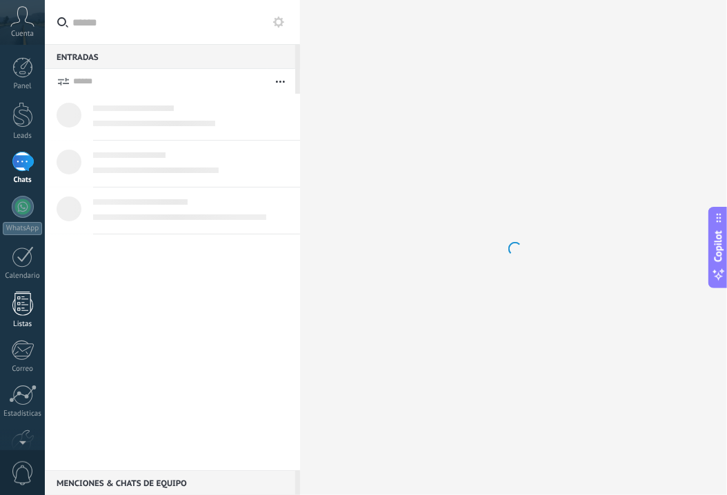
click at [25, 303] on div at bounding box center [22, 304] width 21 height 24
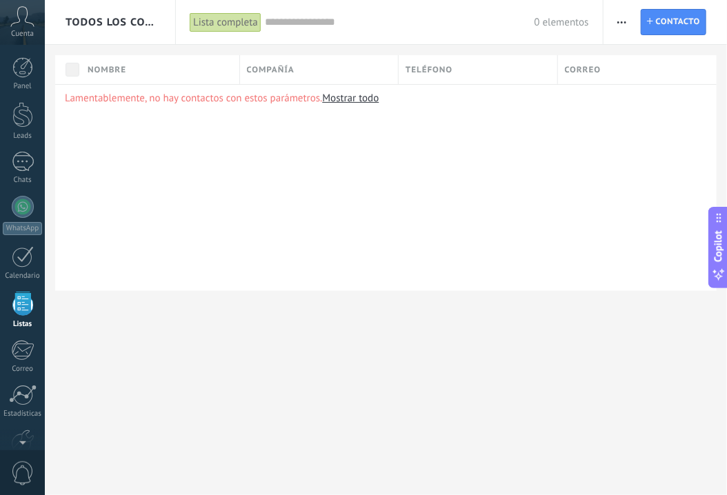
scroll to position [35, 0]
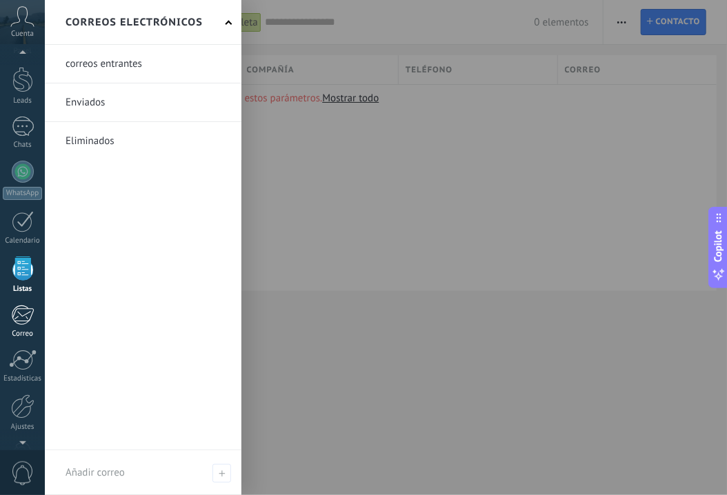
click at [25, 319] on div at bounding box center [22, 315] width 23 height 21
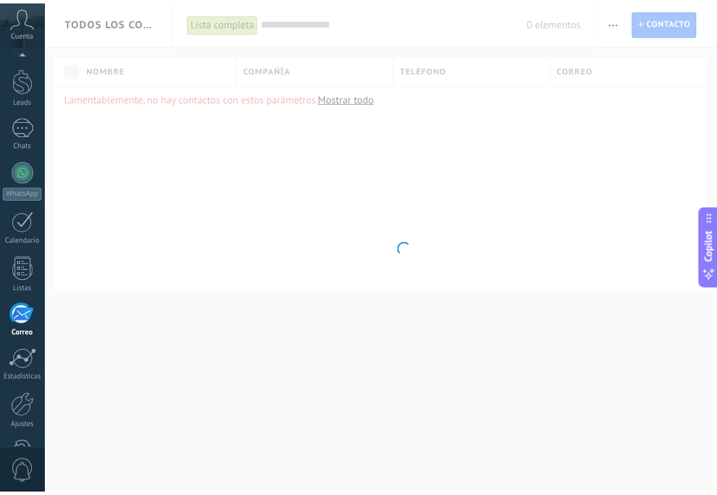
scroll to position [77, 0]
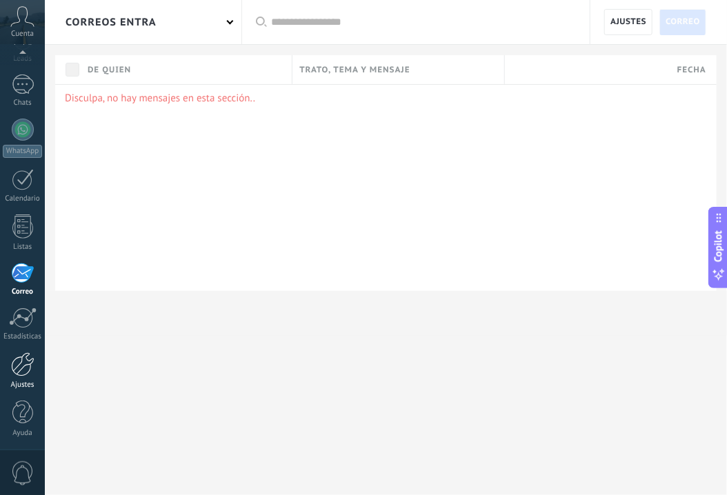
click at [29, 368] on div at bounding box center [22, 364] width 23 height 24
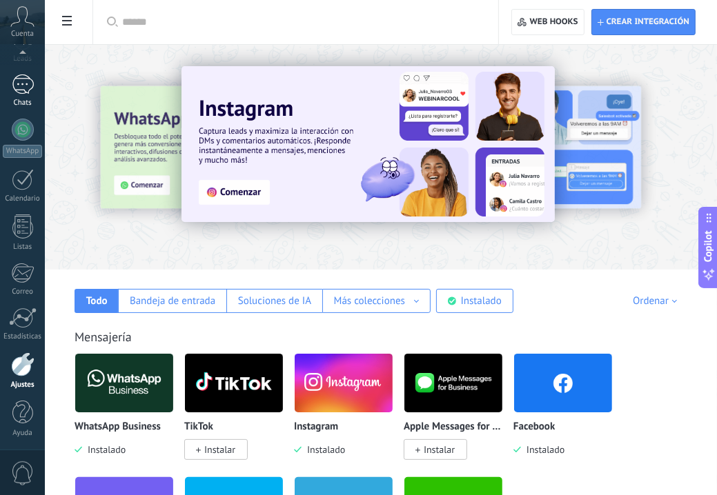
click at [30, 80] on div at bounding box center [23, 84] width 22 height 20
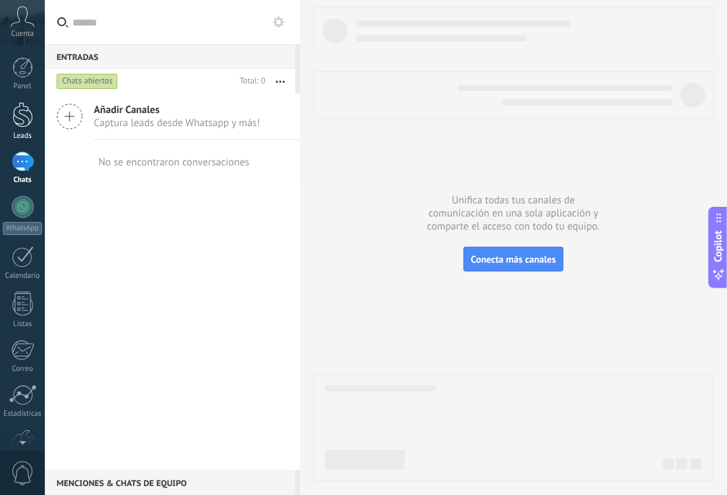
click at [25, 120] on div at bounding box center [22, 115] width 21 height 26
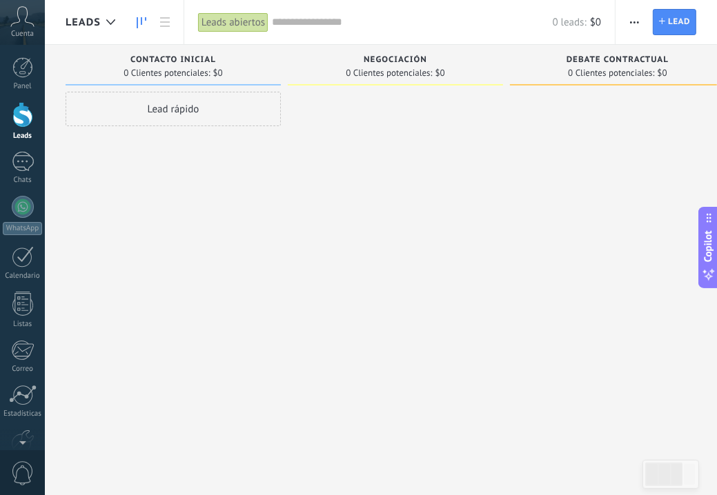
click at [17, 20] on icon at bounding box center [22, 16] width 24 height 21
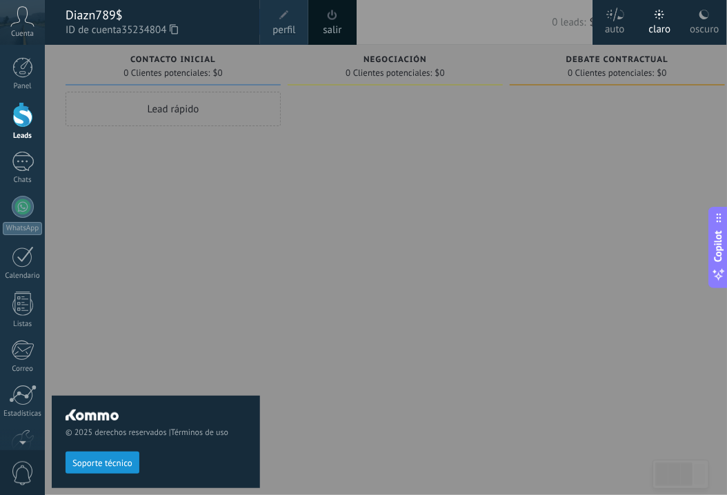
click at [77, 28] on span "ID de cuenta 35234804" at bounding box center [156, 30] width 181 height 15
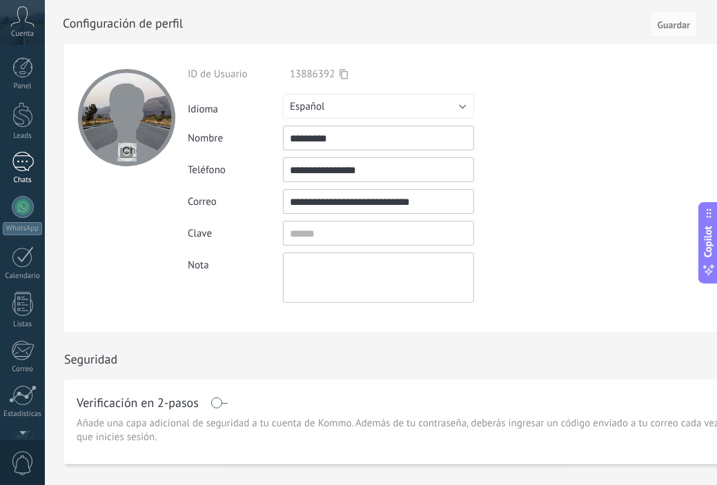
click at [30, 168] on div at bounding box center [23, 162] width 22 height 20
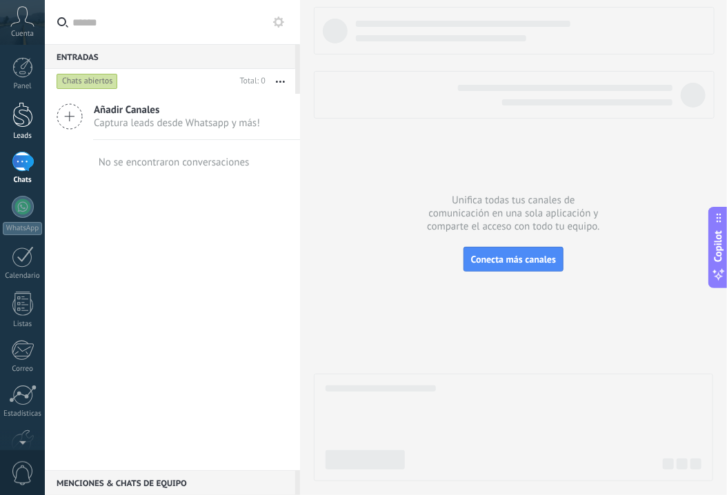
click at [25, 113] on div at bounding box center [22, 115] width 21 height 26
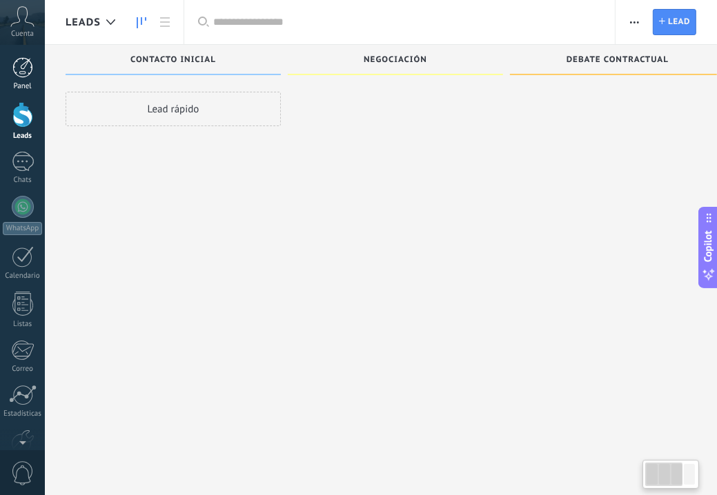
click at [21, 77] on div at bounding box center [22, 67] width 21 height 21
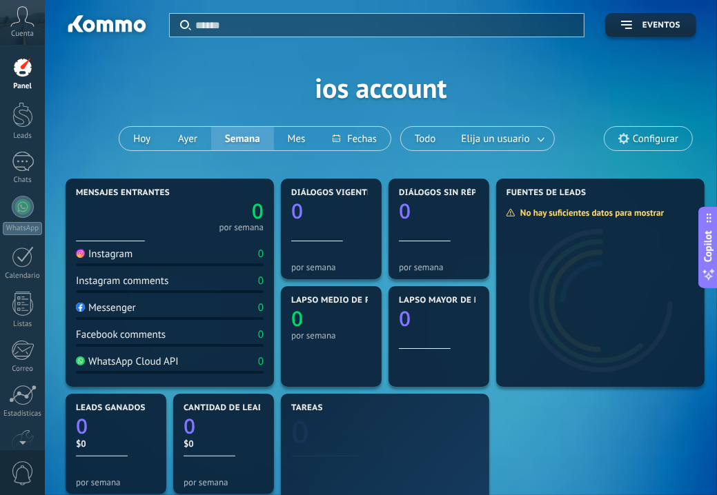
click at [14, 27] on div "Cuenta" at bounding box center [22, 22] width 45 height 45
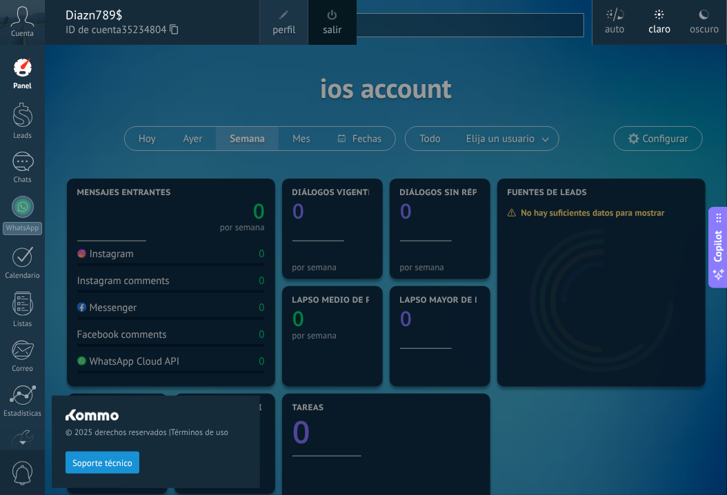
click at [64, 26] on div "Diazn789$ ID de cuenta 35234804" at bounding box center [152, 22] width 215 height 45
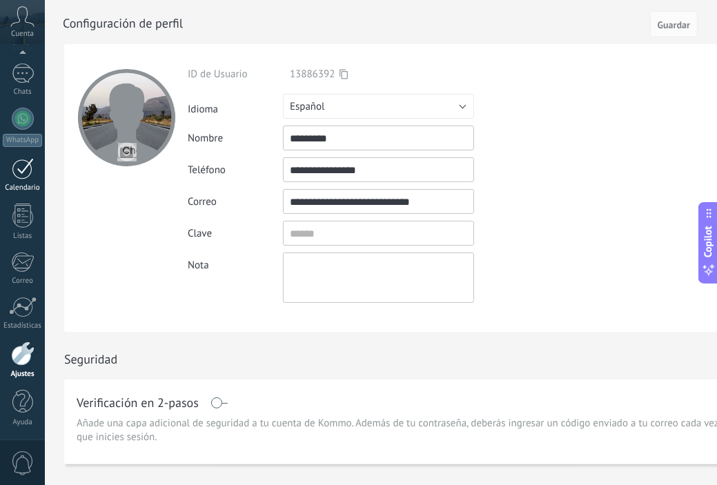
click at [26, 181] on link "Calendario" at bounding box center [22, 175] width 45 height 34
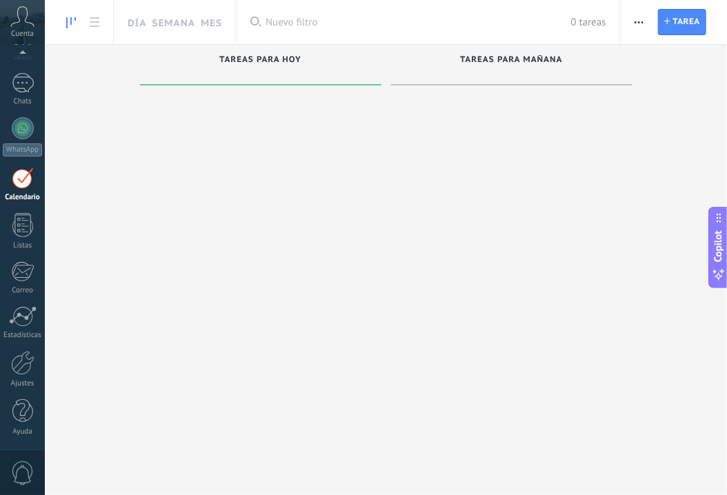
scroll to position [77, 0]
click at [19, 86] on div at bounding box center [23, 84] width 22 height 20
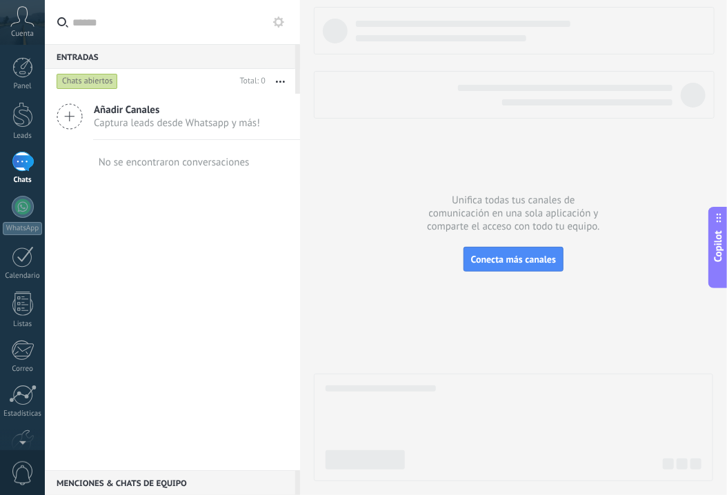
click at [27, 25] on icon at bounding box center [22, 16] width 24 height 21
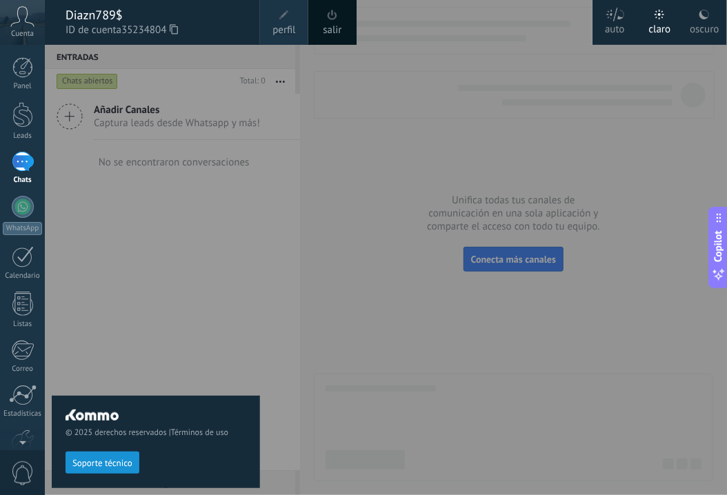
click at [72, 23] on span "ID de cuenta 35234804" at bounding box center [156, 30] width 181 height 15
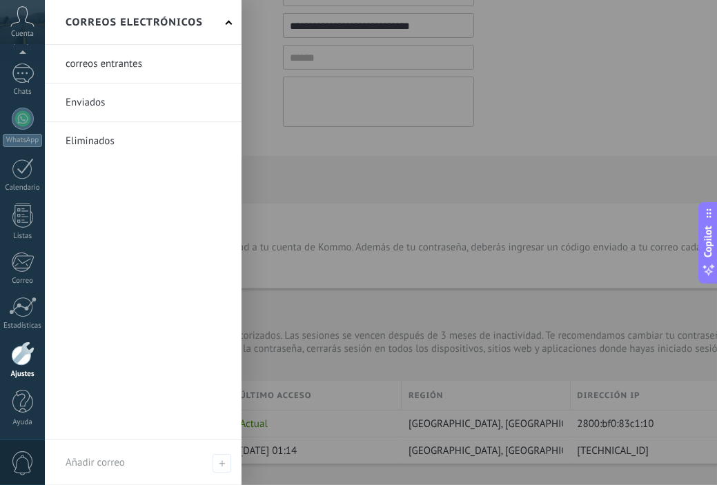
scroll to position [77, 0]
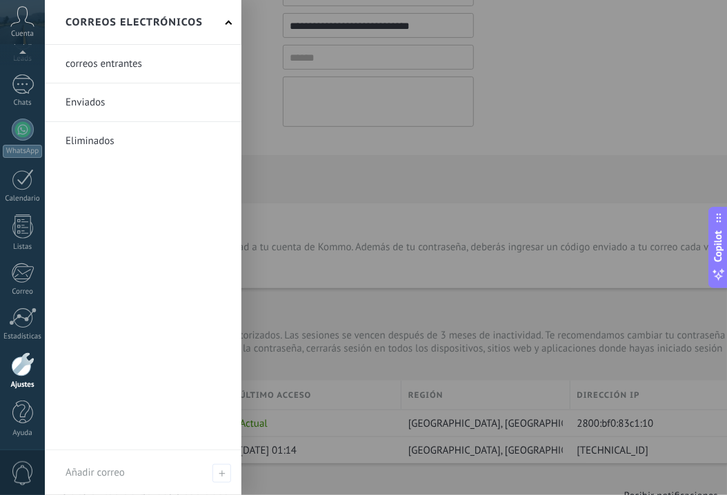
click at [335, 186] on div at bounding box center [408, 247] width 727 height 495
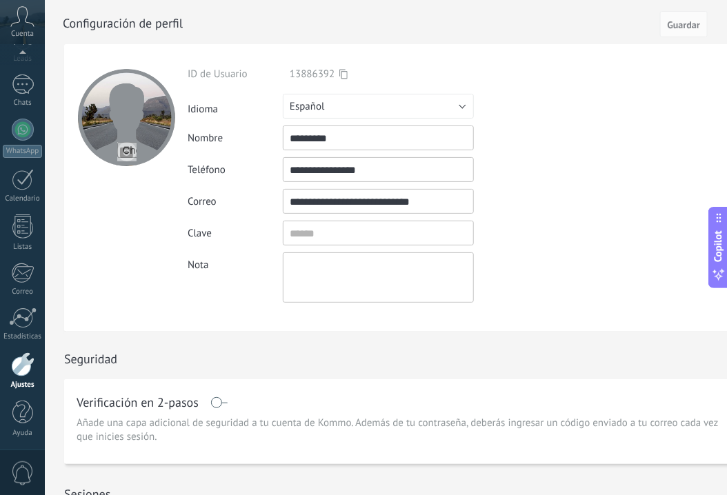
scroll to position [88, 0]
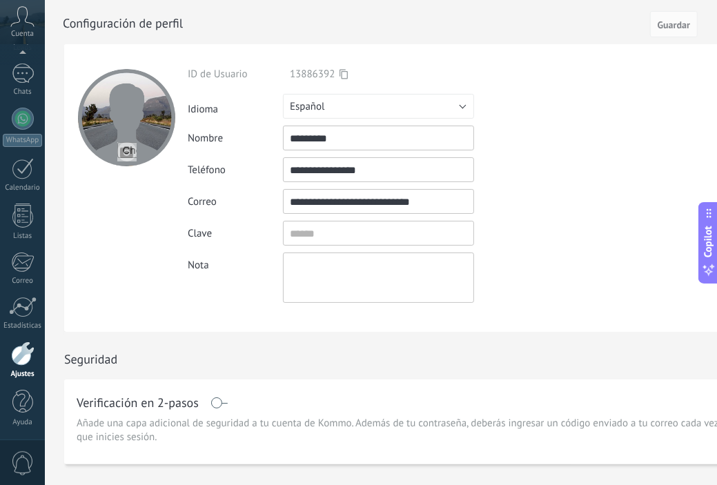
click at [22, 15] on icon at bounding box center [22, 16] width 24 height 21
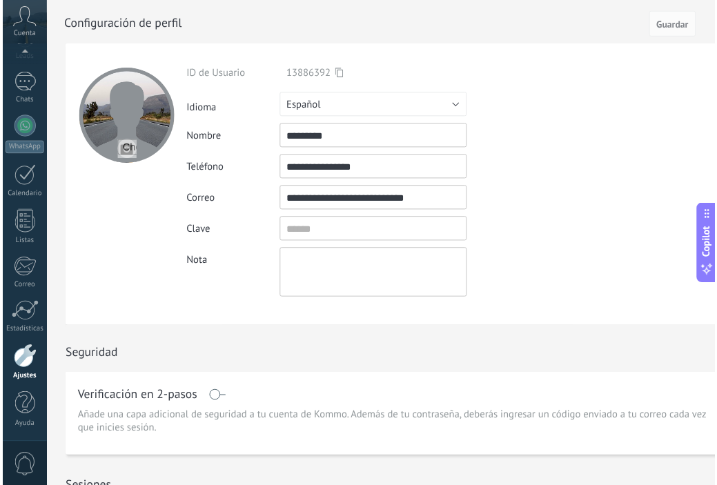
scroll to position [77, 0]
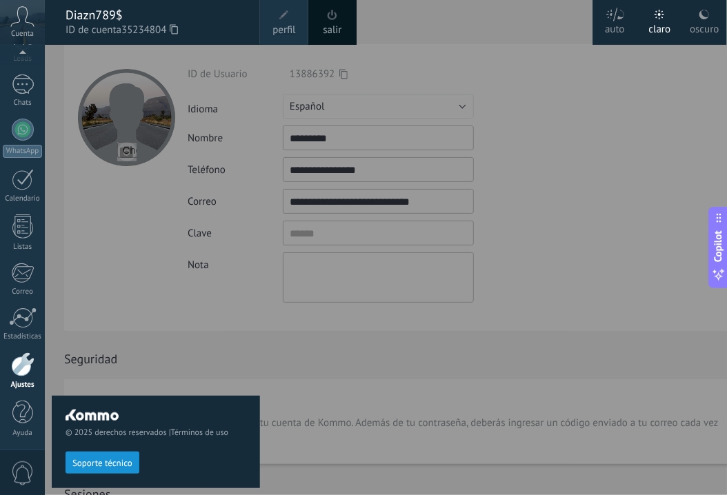
click at [69, 23] on span "ID de cuenta 35234804" at bounding box center [156, 30] width 181 height 15
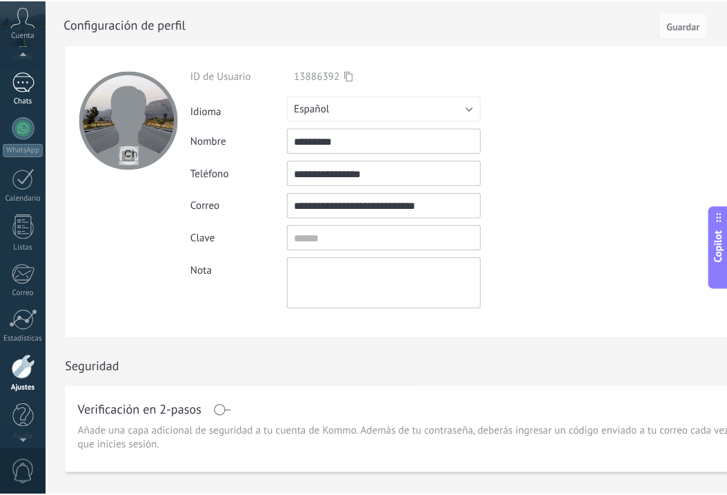
scroll to position [88, 0]
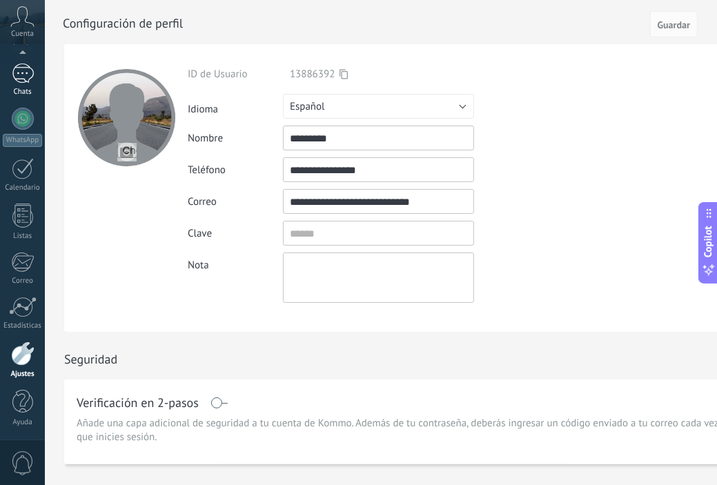
click at [29, 89] on div "Chats" at bounding box center [23, 92] width 40 height 9
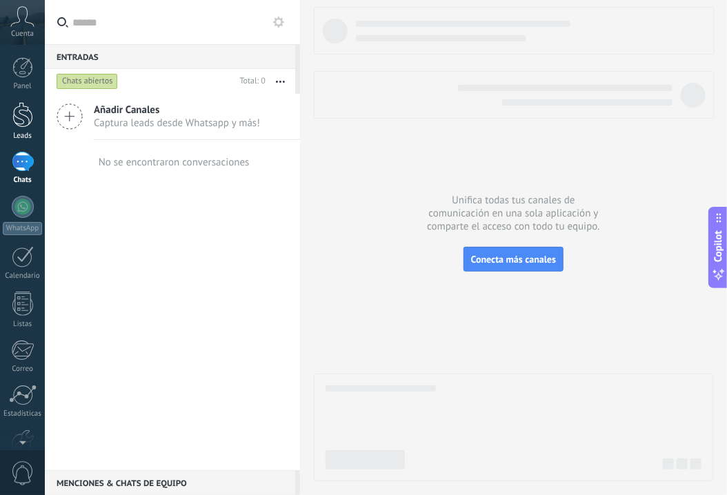
click at [14, 111] on div at bounding box center [22, 115] width 21 height 26
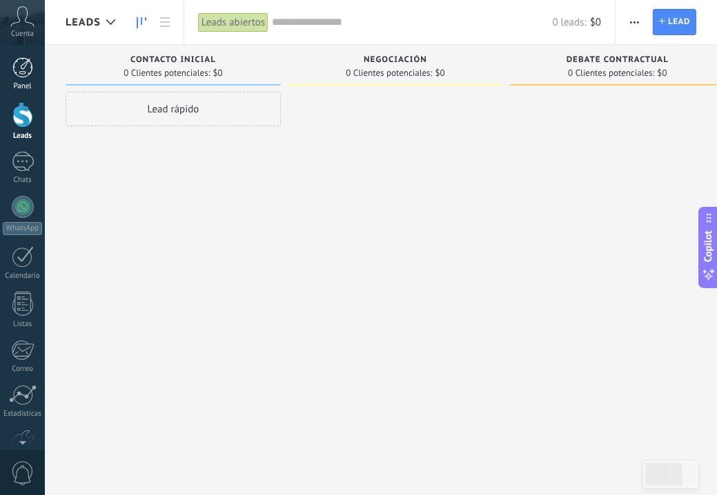
click at [17, 70] on div at bounding box center [22, 67] width 21 height 21
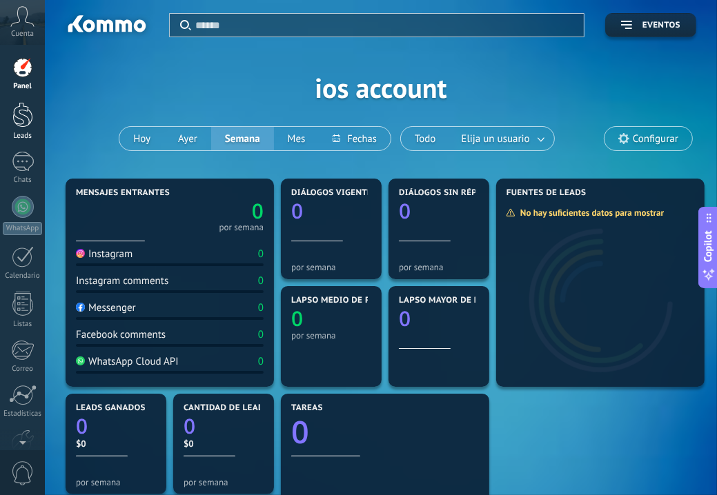
click at [23, 108] on div at bounding box center [22, 115] width 21 height 26
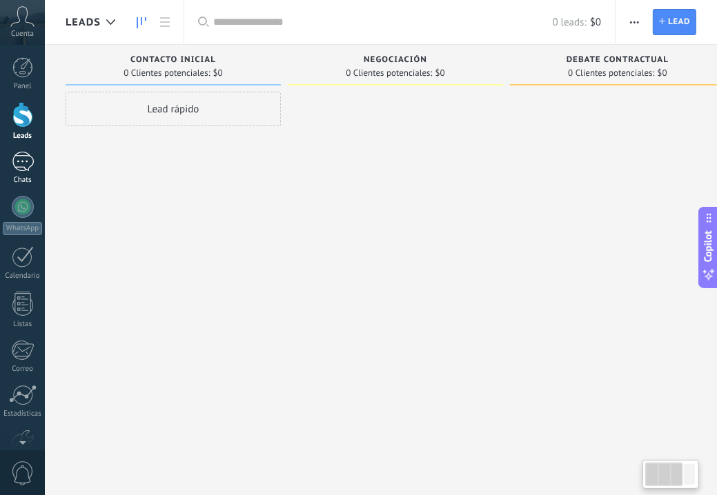
click at [27, 162] on div at bounding box center [23, 162] width 22 height 20
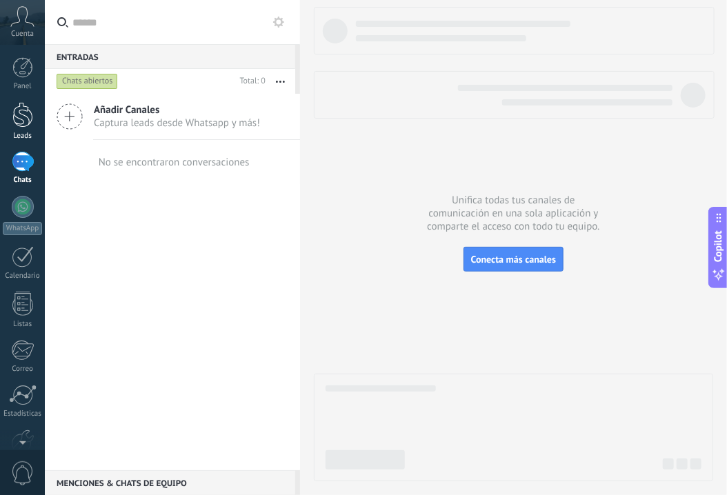
click at [22, 112] on div at bounding box center [22, 115] width 21 height 26
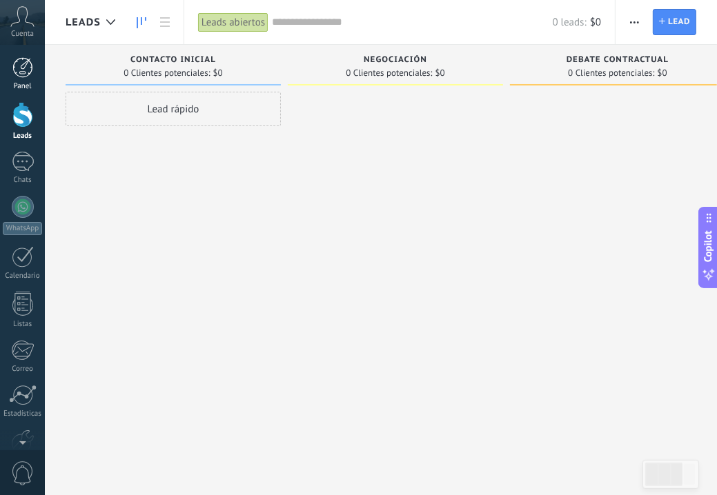
click at [27, 75] on div at bounding box center [22, 67] width 21 height 21
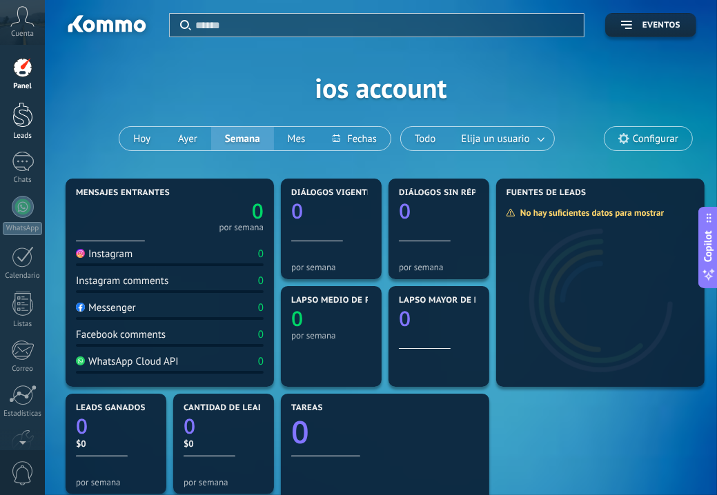
click at [23, 114] on div at bounding box center [22, 115] width 21 height 26
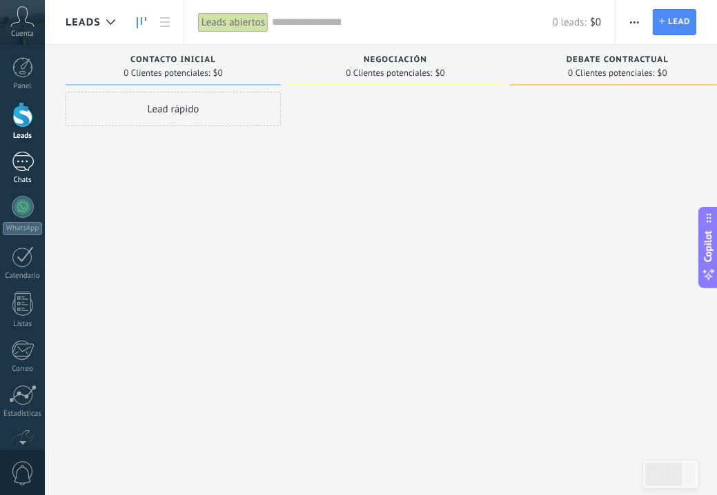
click at [28, 165] on div at bounding box center [23, 162] width 22 height 20
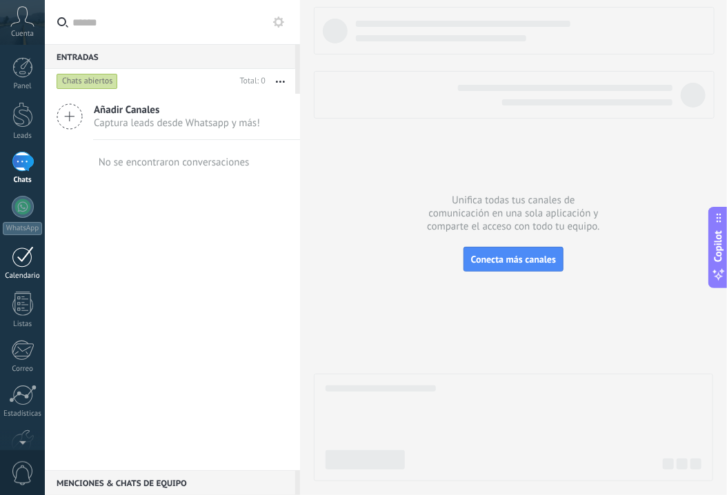
click at [26, 266] on div at bounding box center [23, 256] width 22 height 21
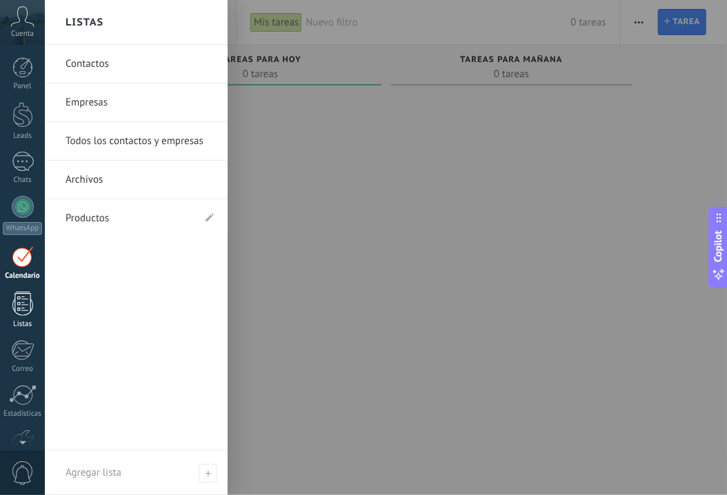
click at [19, 311] on div at bounding box center [22, 304] width 21 height 24
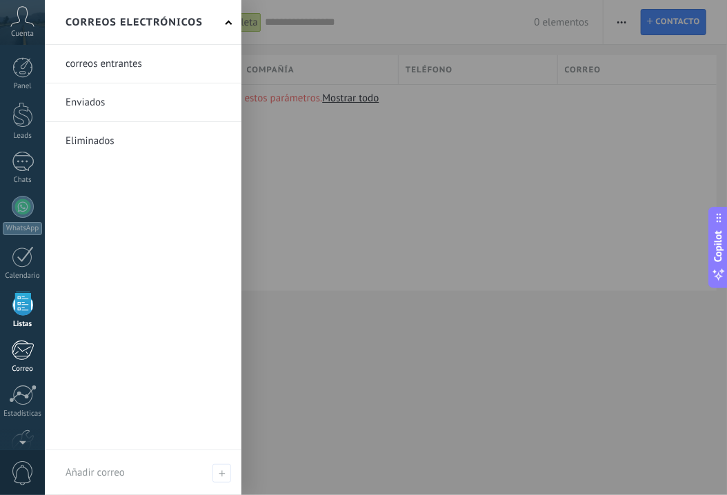
click at [19, 360] on link "Correo" at bounding box center [22, 357] width 45 height 34
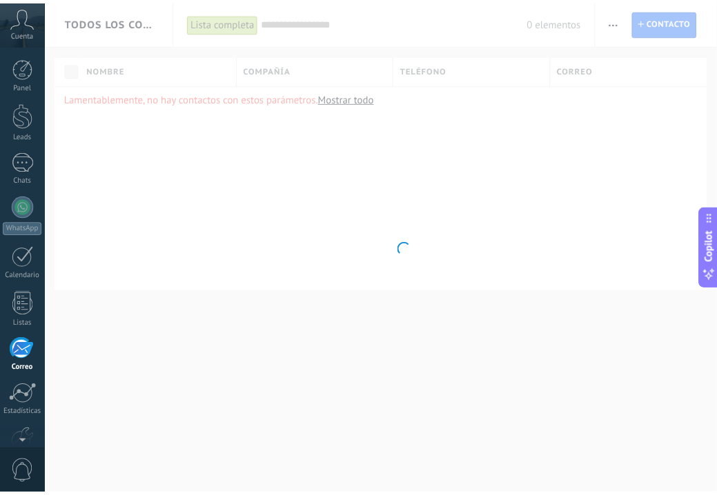
scroll to position [77, 0]
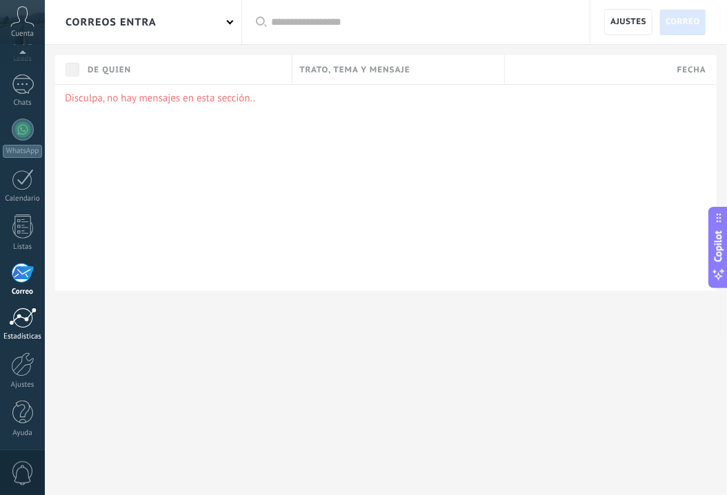
click at [19, 322] on div at bounding box center [23, 318] width 28 height 21
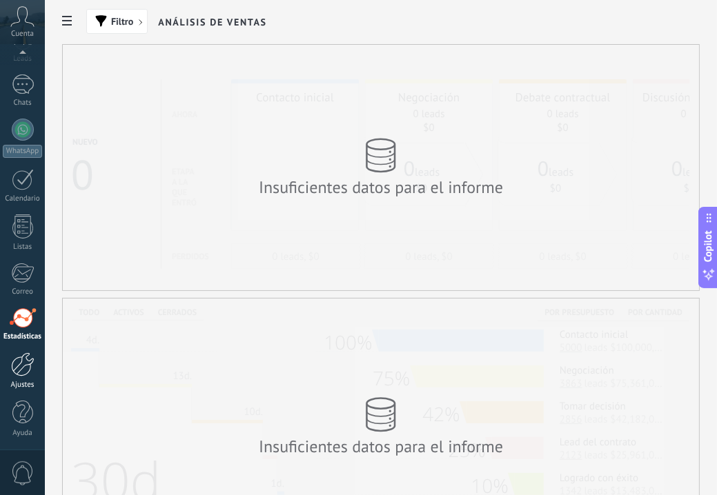
click at [28, 388] on div "Ajustes" at bounding box center [23, 385] width 40 height 9
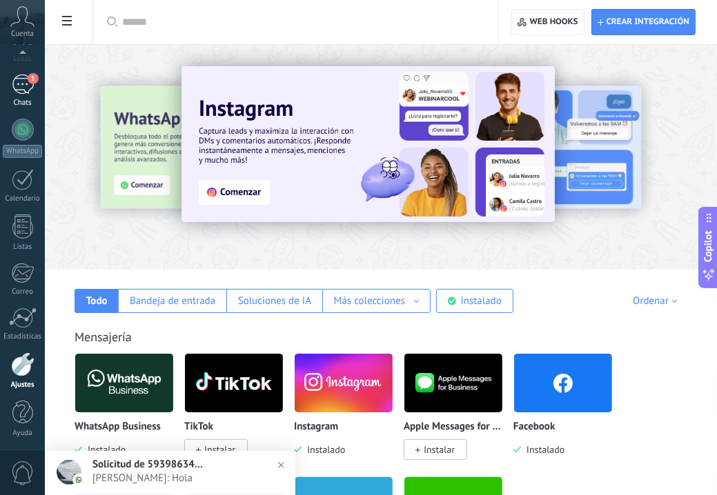
click at [20, 83] on div "1" at bounding box center [23, 84] width 22 height 20
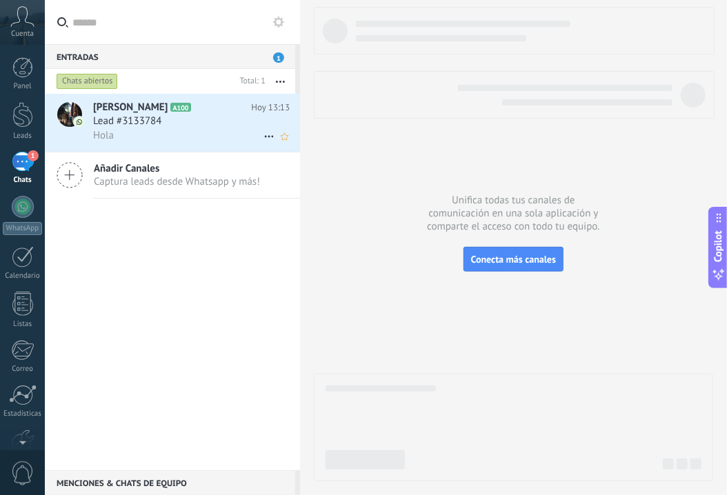
click at [130, 136] on div "Hola" at bounding box center [191, 135] width 197 height 14
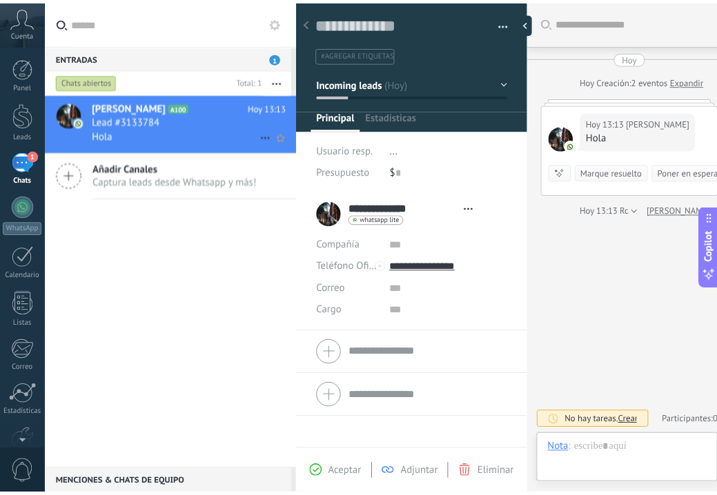
scroll to position [20, 0]
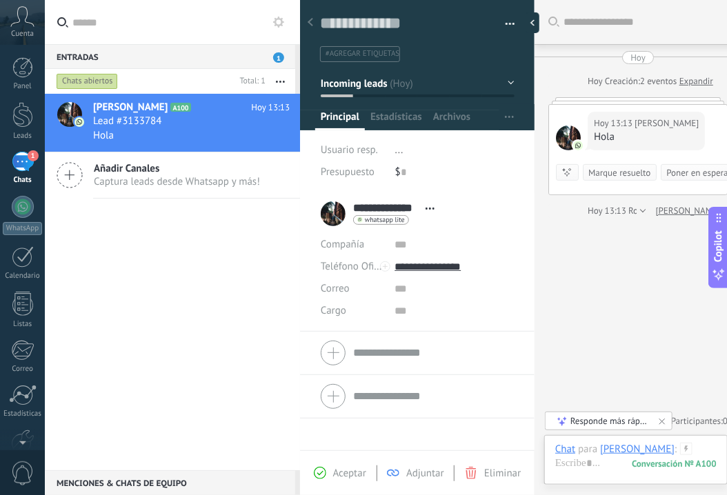
click at [313, 20] on div at bounding box center [310, 23] width 19 height 27
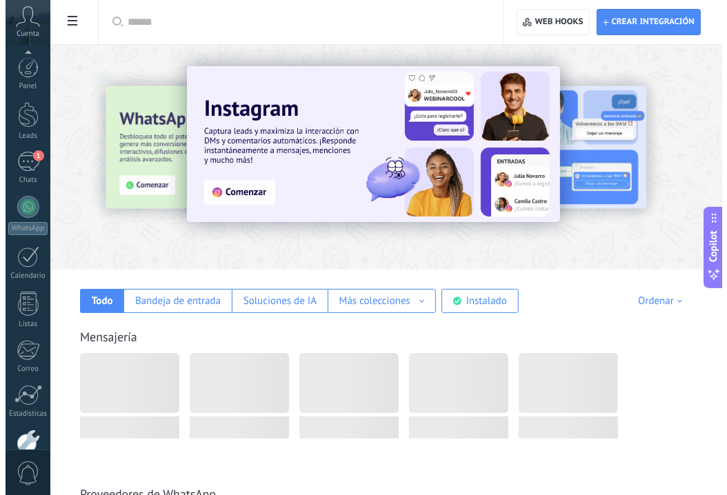
scroll to position [77, 0]
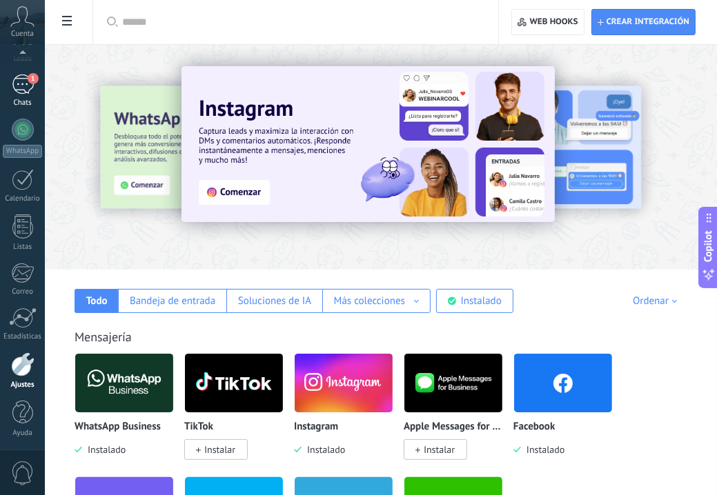
click at [22, 81] on div "1" at bounding box center [23, 84] width 22 height 20
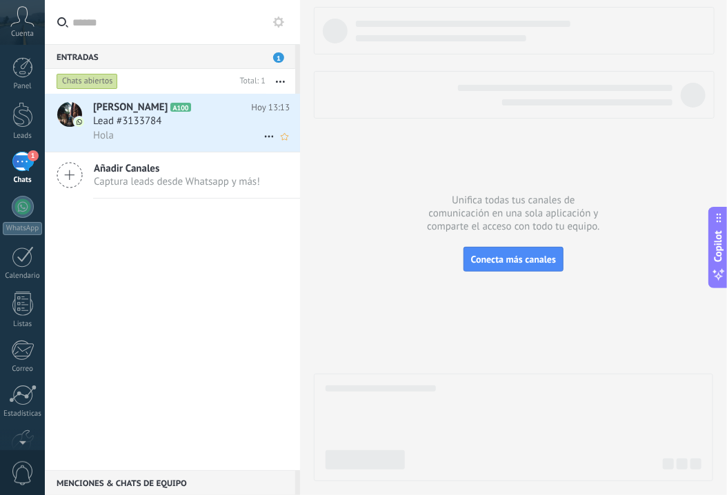
click at [190, 144] on div "[PERSON_NAME] A100 [DATE] 13:13 Lead #3133784 Hola" at bounding box center [196, 123] width 207 height 58
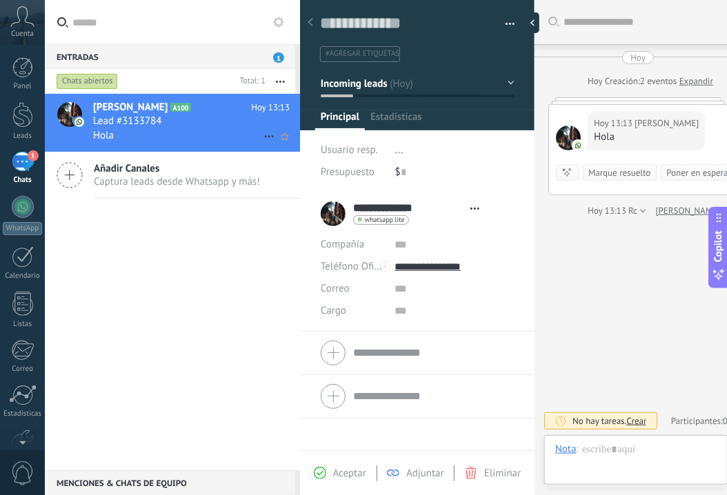
scroll to position [20, 0]
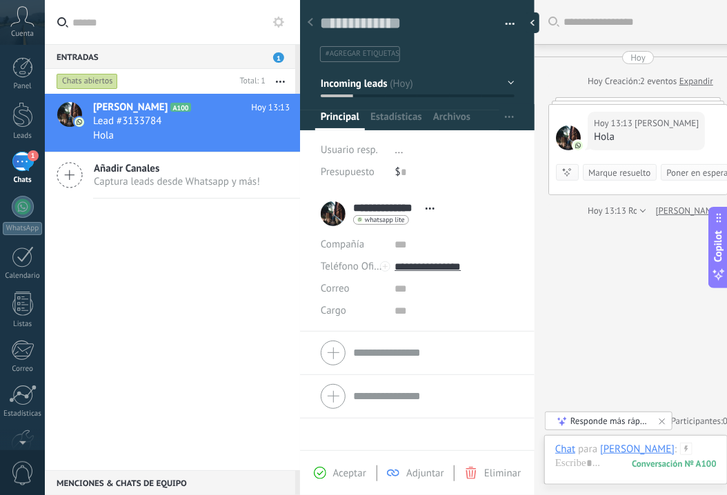
click at [582, 208] on div "[DATE] 13:13 Robot El valor del campo «Teléfono» se establece en «[PHONE_NUMBER…" at bounding box center [637, 211] width 179 height 14
click at [531, 20] on div at bounding box center [536, 22] width 21 height 21
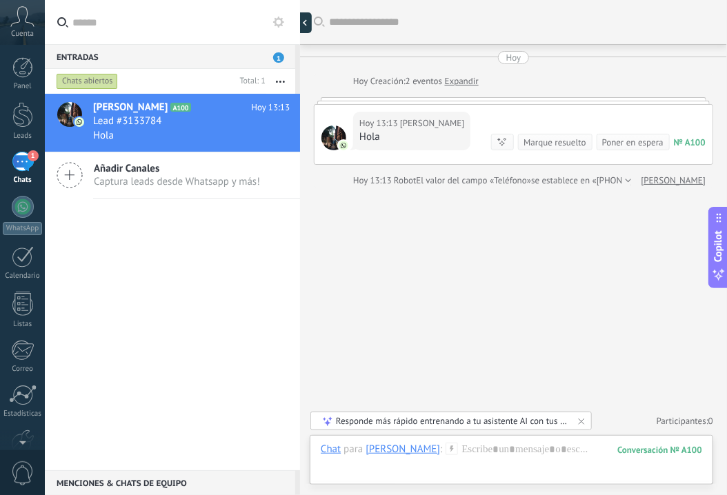
type textarea "**********"
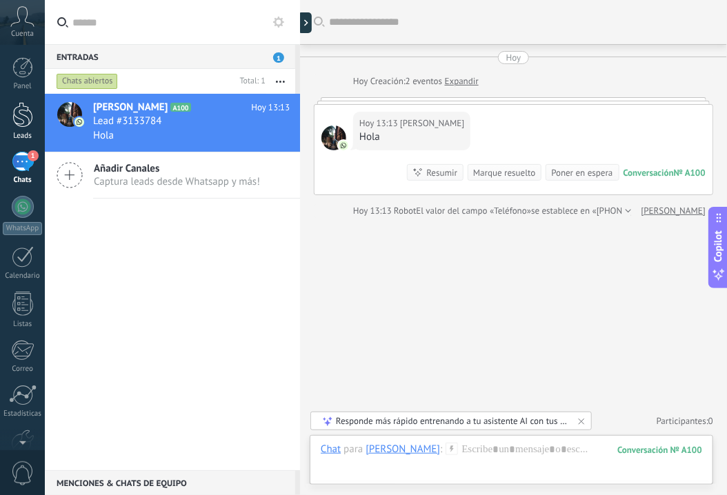
click at [34, 114] on link "Leads" at bounding box center [22, 121] width 45 height 39
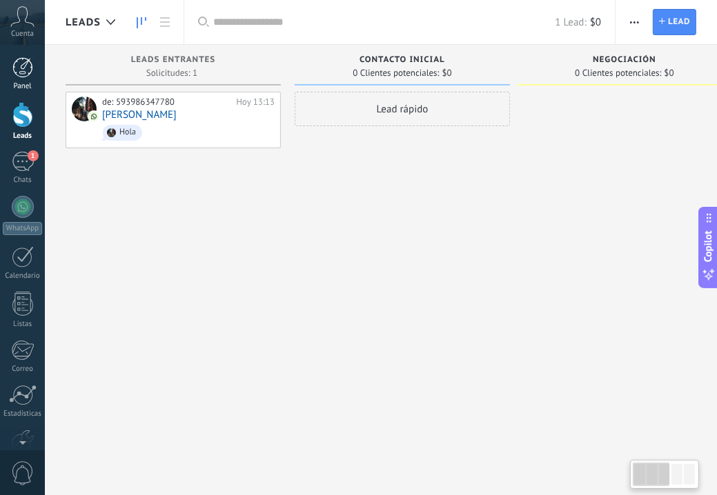
click at [30, 71] on div at bounding box center [22, 67] width 21 height 21
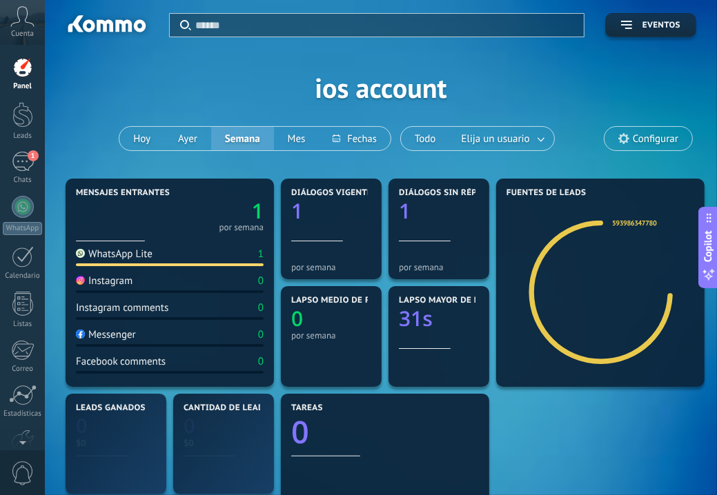
click at [25, 30] on span "Cuenta" at bounding box center [22, 34] width 23 height 9
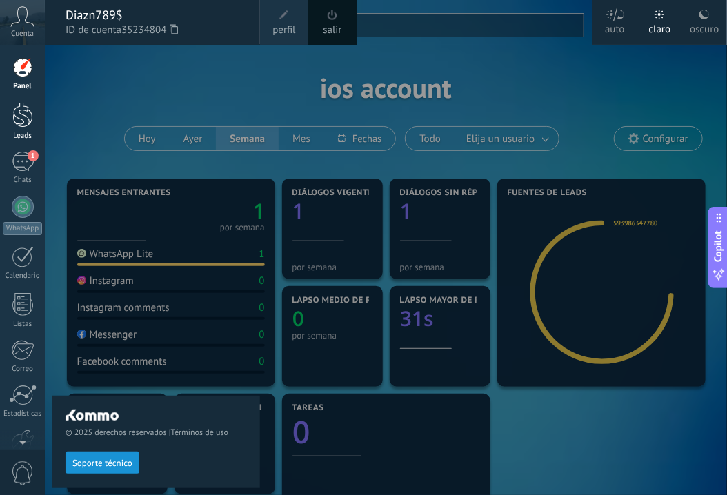
click at [22, 116] on div at bounding box center [22, 115] width 21 height 26
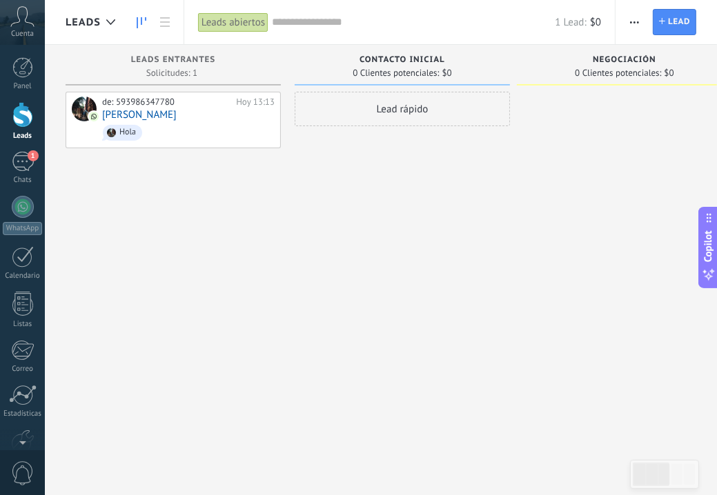
click at [28, 12] on icon at bounding box center [22, 16] width 24 height 21
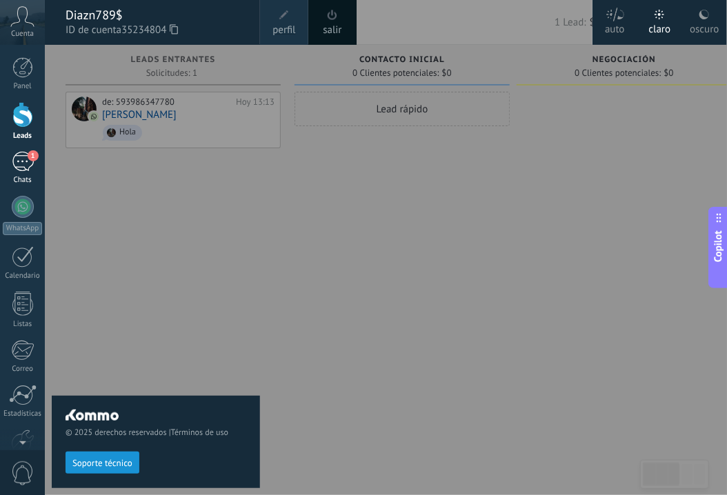
click at [19, 161] on div "1" at bounding box center [23, 162] width 22 height 20
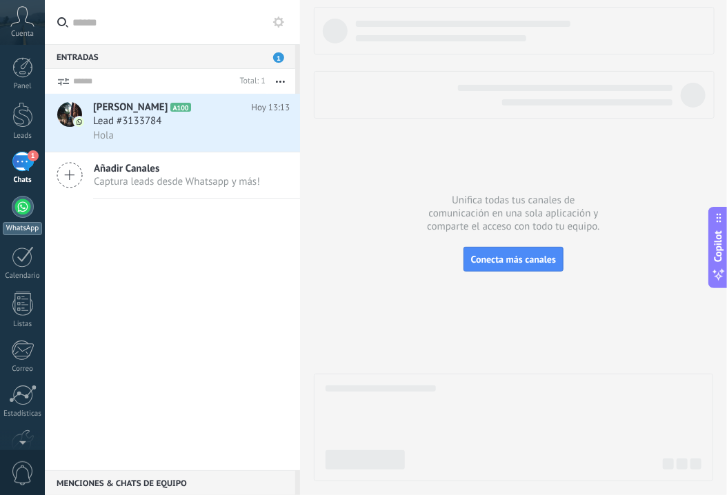
click at [25, 203] on div at bounding box center [23, 207] width 22 height 22
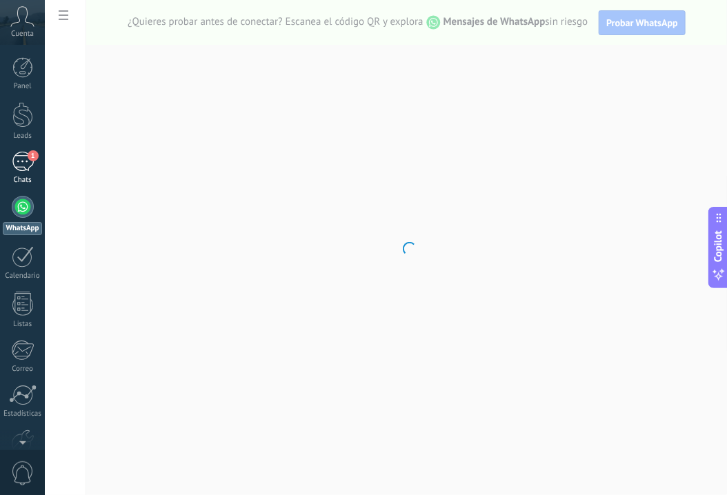
click at [28, 158] on span "1" at bounding box center [33, 155] width 11 height 11
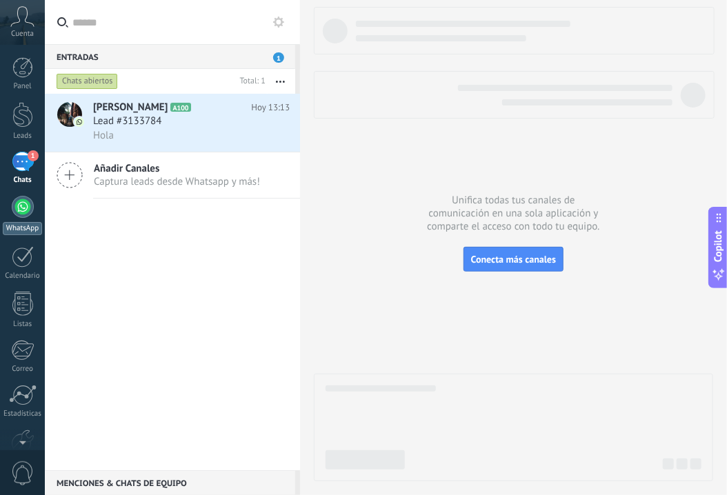
click at [26, 201] on div at bounding box center [23, 207] width 22 height 22
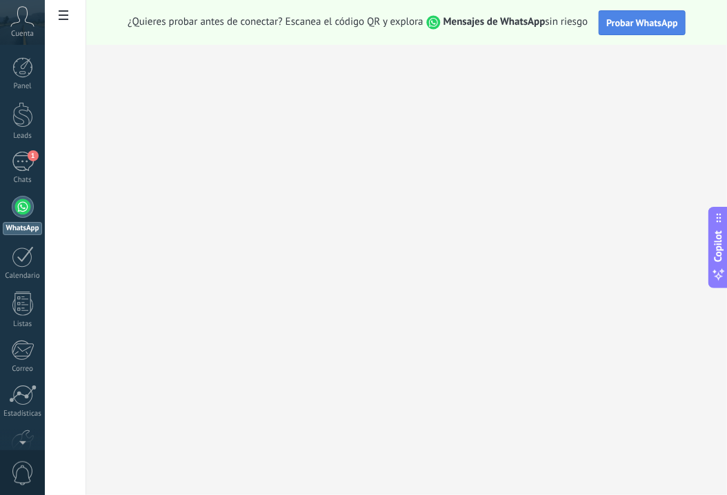
click at [629, 25] on span "Probar WhatsApp" at bounding box center [642, 23] width 72 height 12
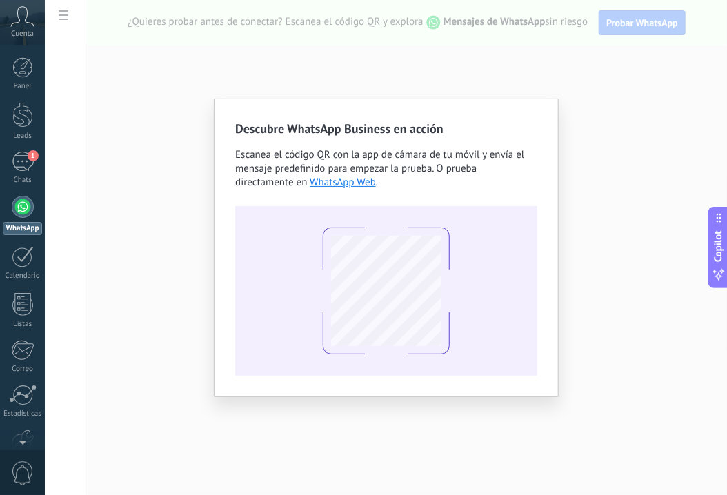
click at [590, 229] on div "Descubre WhatsApp Business en acción Escanea el código QR con la app [PERSON_NA…" at bounding box center [386, 247] width 682 height 495
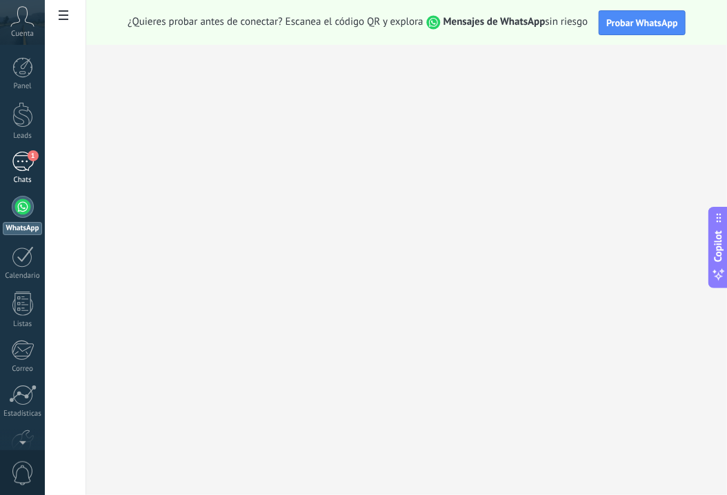
click at [21, 177] on div "Chats" at bounding box center [23, 180] width 40 height 9
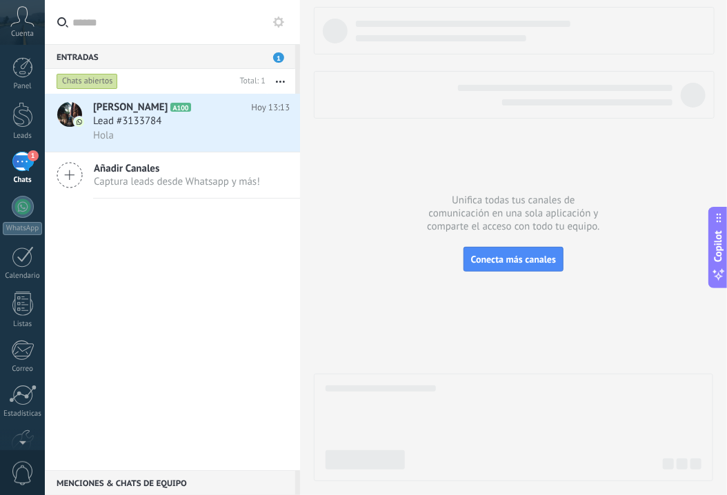
click at [19, 21] on use at bounding box center [22, 16] width 23 height 20
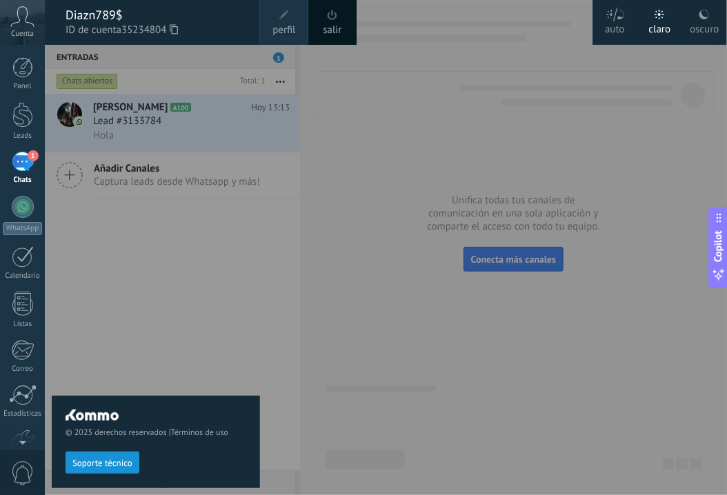
click at [90, 15] on div "Diazn789$" at bounding box center [156, 15] width 181 height 15
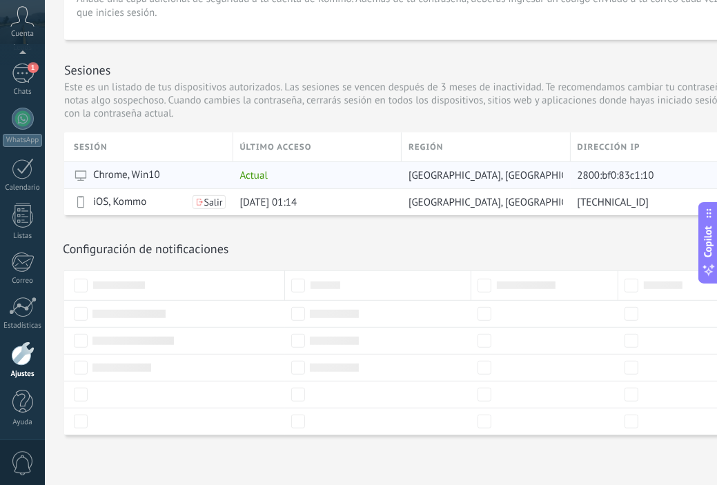
scroll to position [423, 0]
click at [27, 71] on div "1" at bounding box center [23, 73] width 22 height 20
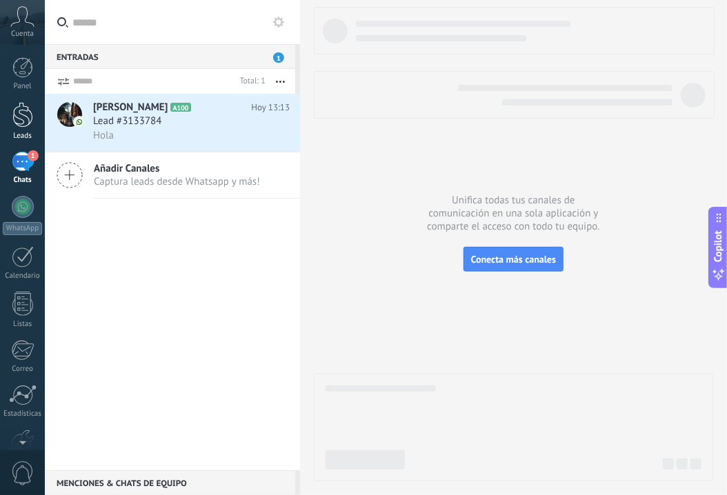
click at [24, 128] on link "Leads" at bounding box center [22, 121] width 45 height 39
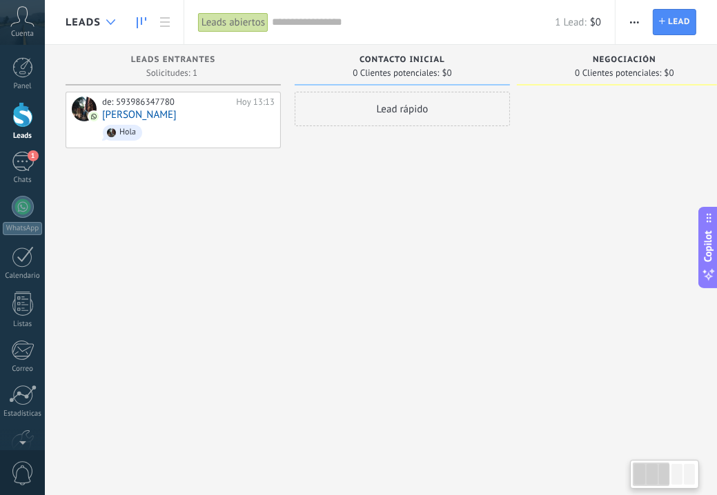
click at [107, 28] on div at bounding box center [110, 22] width 23 height 27
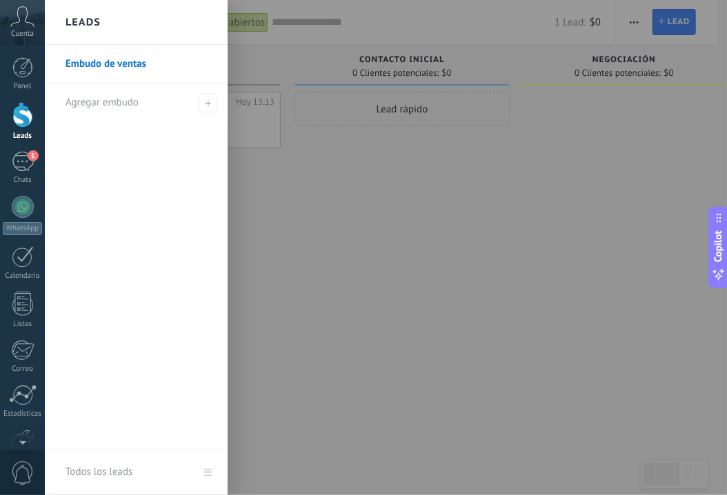
click at [22, 108] on div at bounding box center [22, 115] width 21 height 26
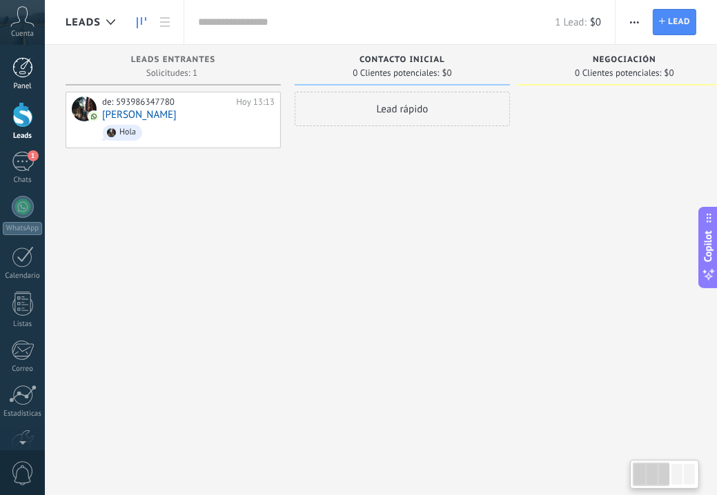
click at [21, 74] on div at bounding box center [22, 67] width 21 height 21
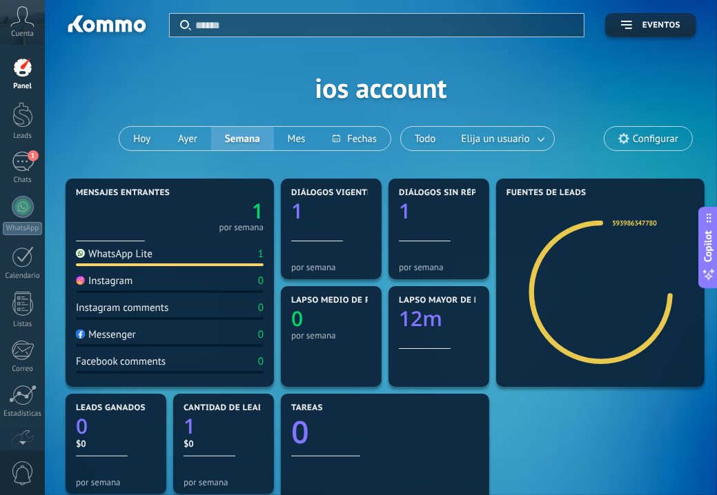
click at [19, 27] on div "Cuenta" at bounding box center [22, 22] width 45 height 45
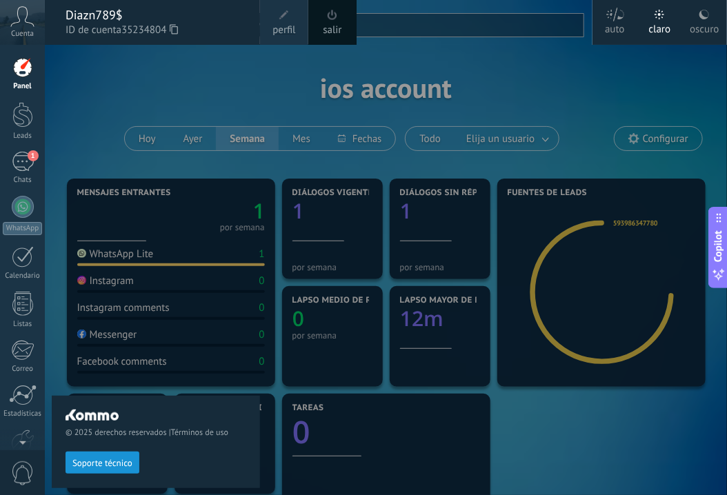
click at [66, 26] on span "ID de cuenta 35234804" at bounding box center [156, 30] width 181 height 15
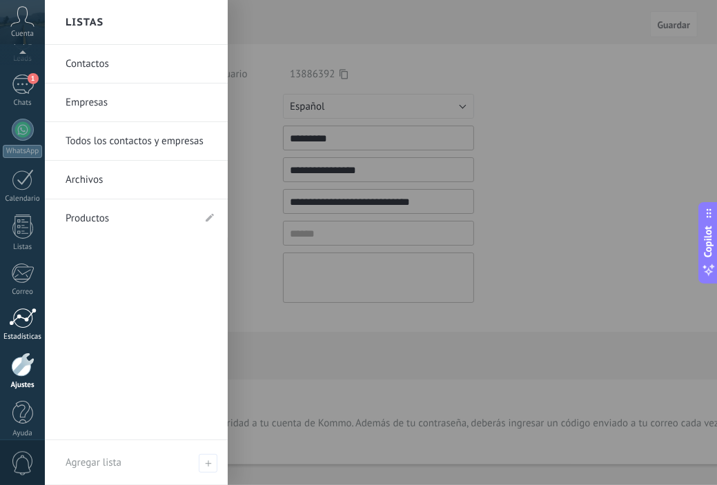
scroll to position [88, 0]
